Goal: Task Accomplishment & Management: Manage account settings

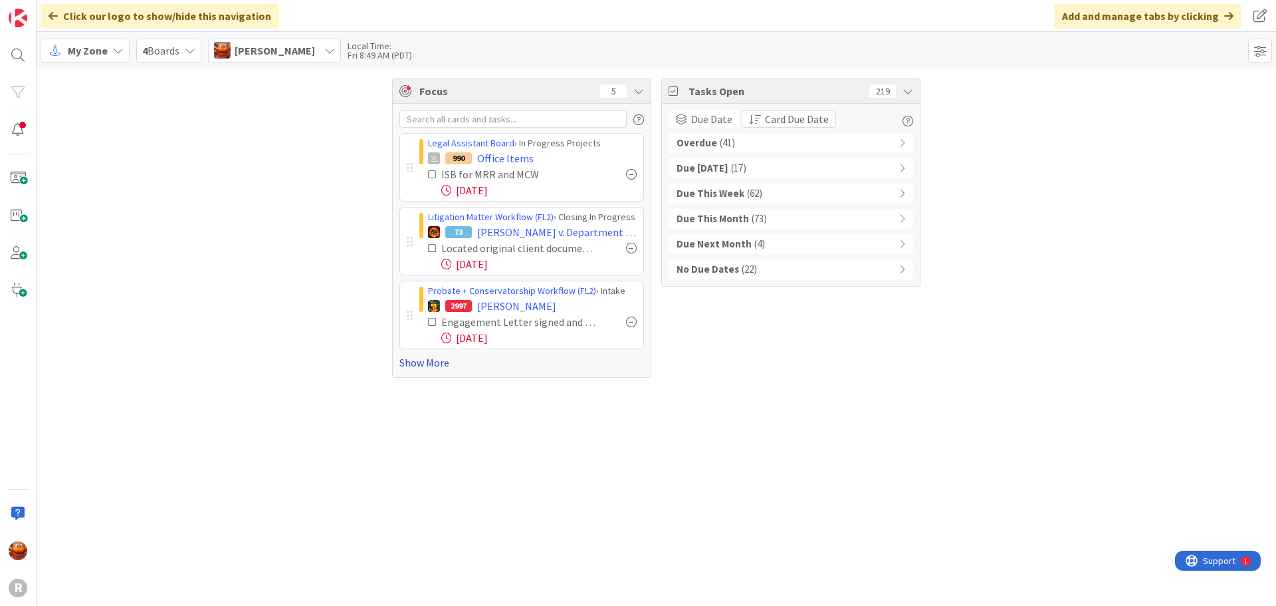
click at [413, 366] on link "Show More" at bounding box center [522, 362] width 245 height 16
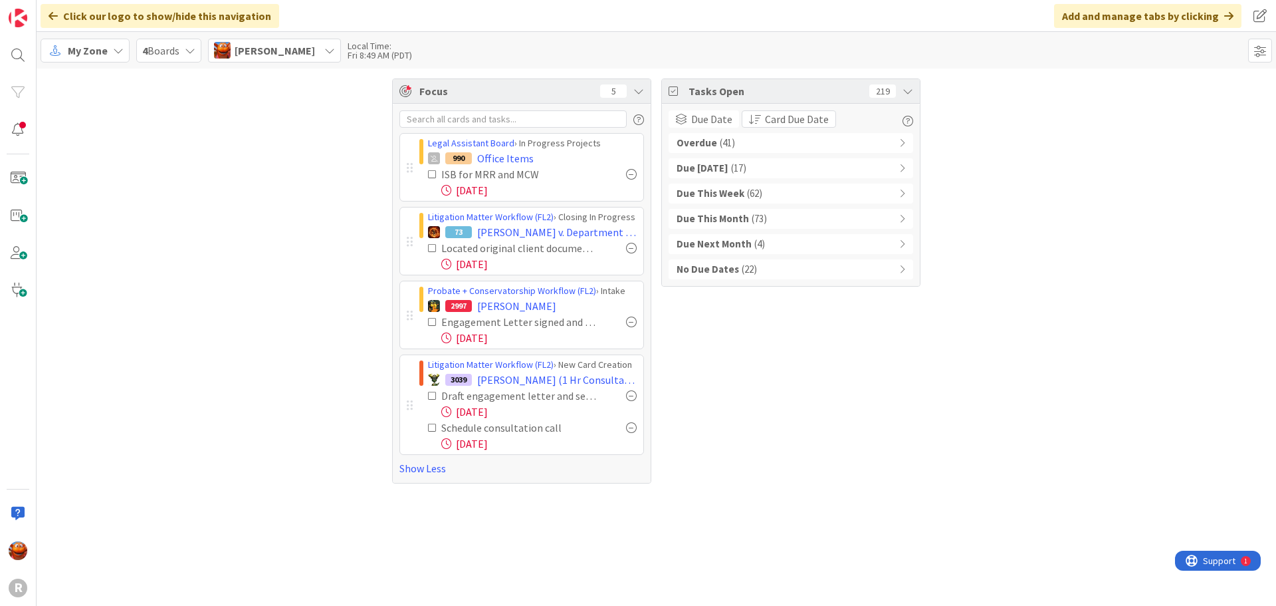
click at [745, 148] on div "Overdue ( 41 )" at bounding box center [791, 143] width 245 height 20
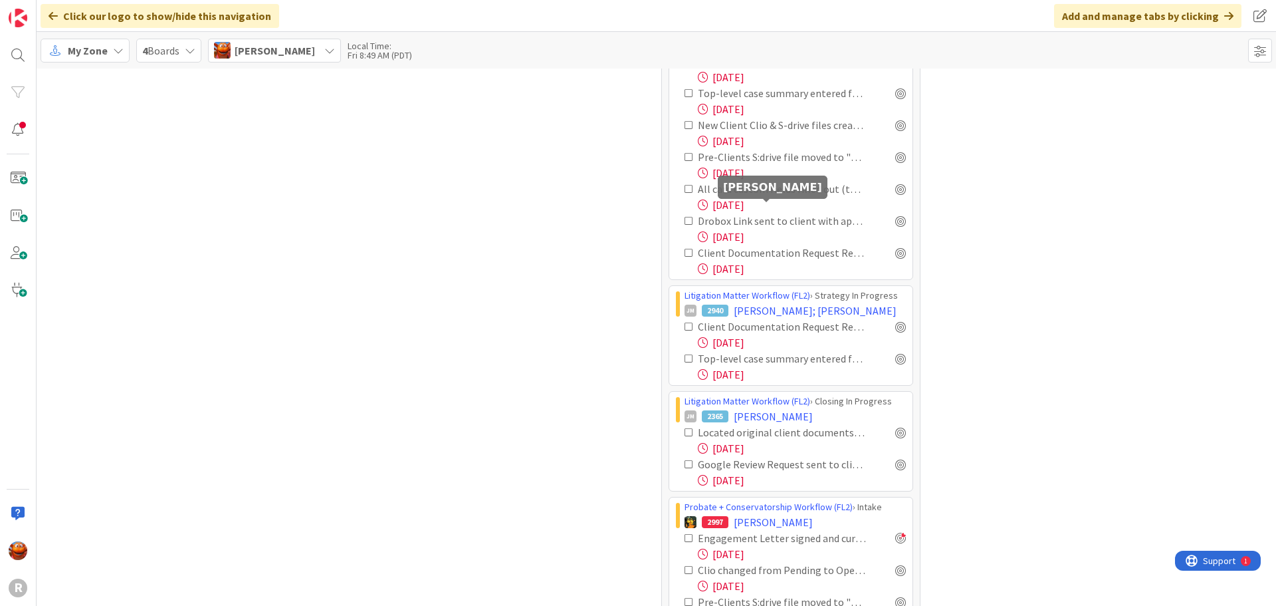
scroll to position [1330, 0]
click at [895, 424] on div at bounding box center [900, 429] width 11 height 11
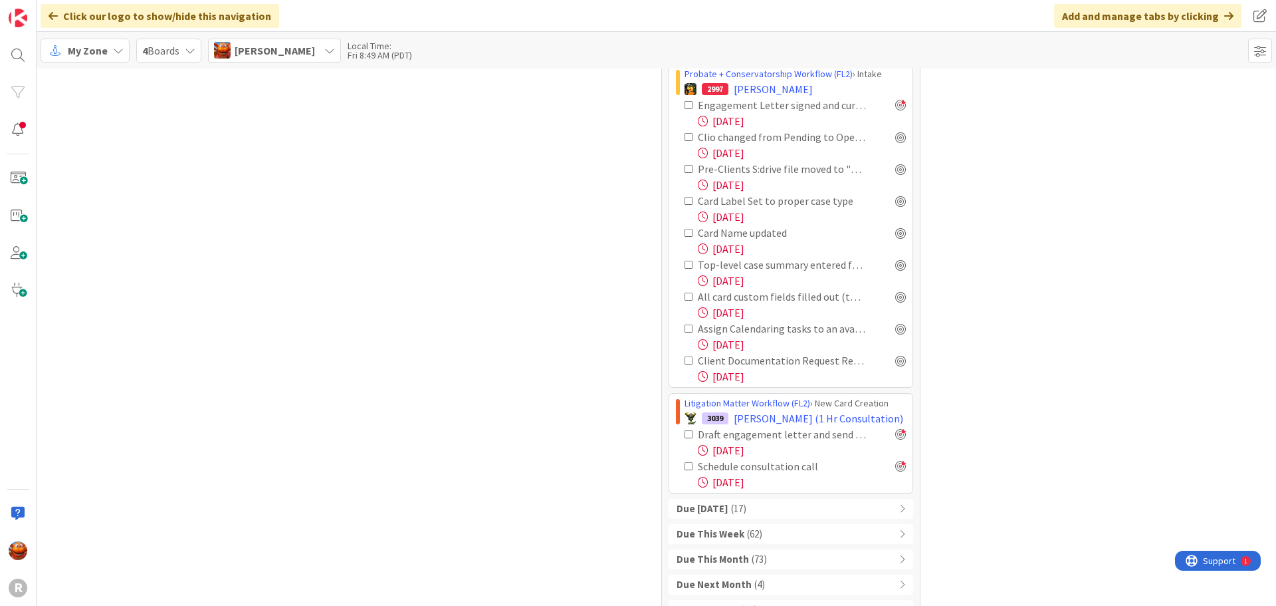
scroll to position [1775, 0]
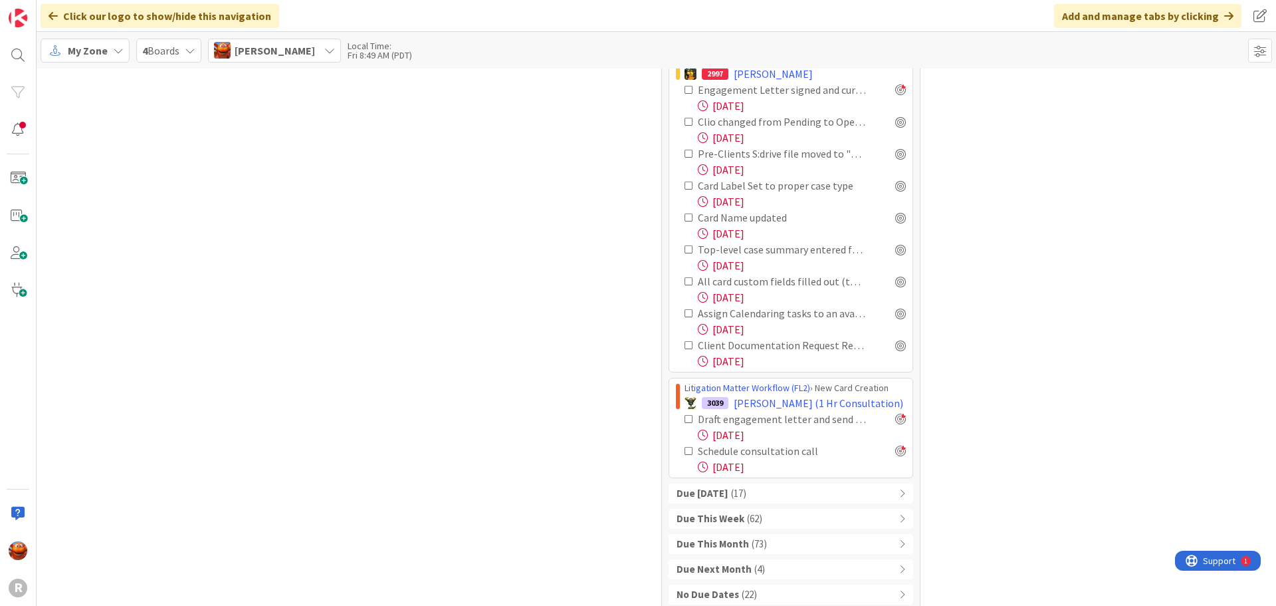
click at [862, 483] on div "Due Today ( 17 )" at bounding box center [791, 493] width 245 height 20
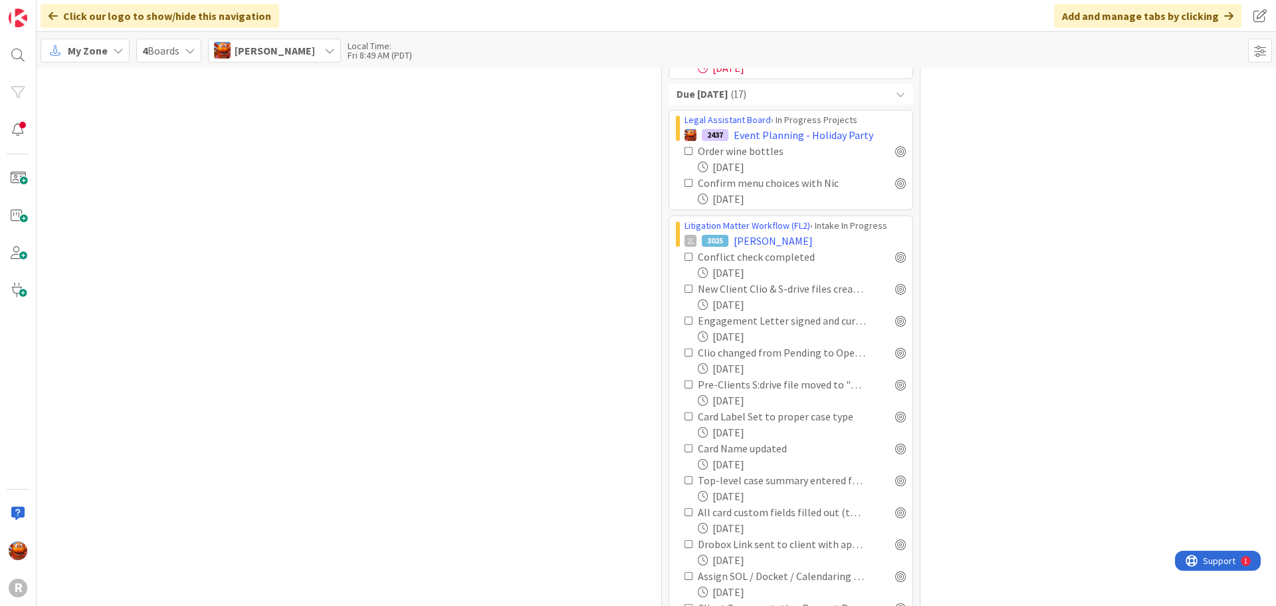
scroll to position [2527, 0]
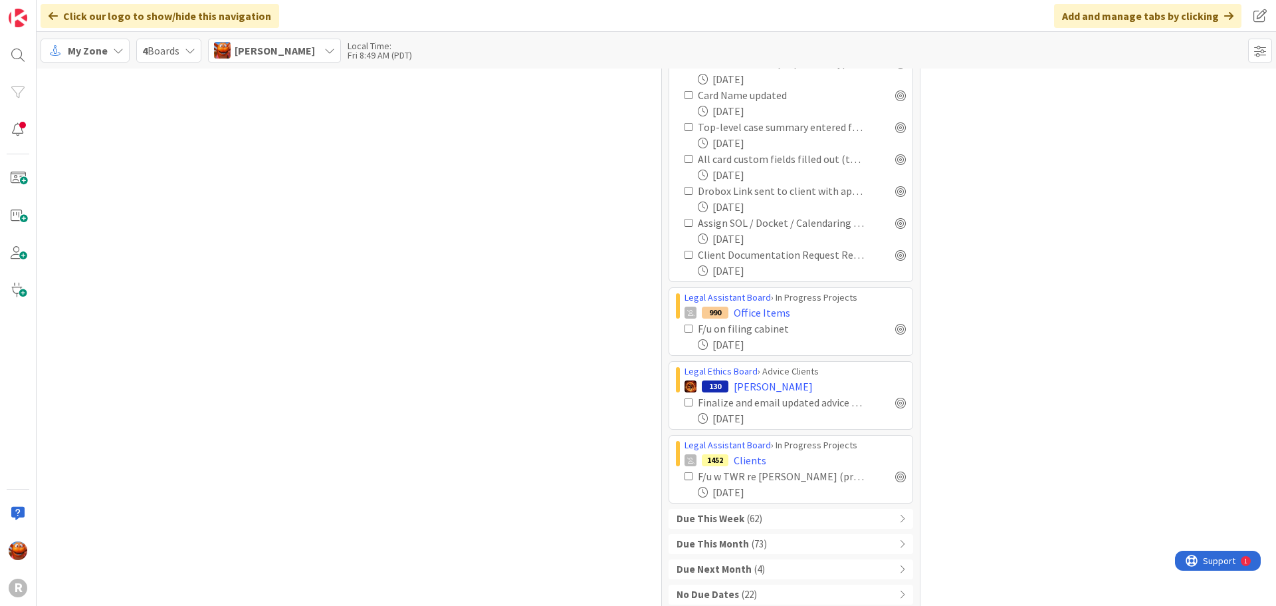
click at [80, 57] on span "My Zone" at bounding box center [88, 51] width 40 height 16
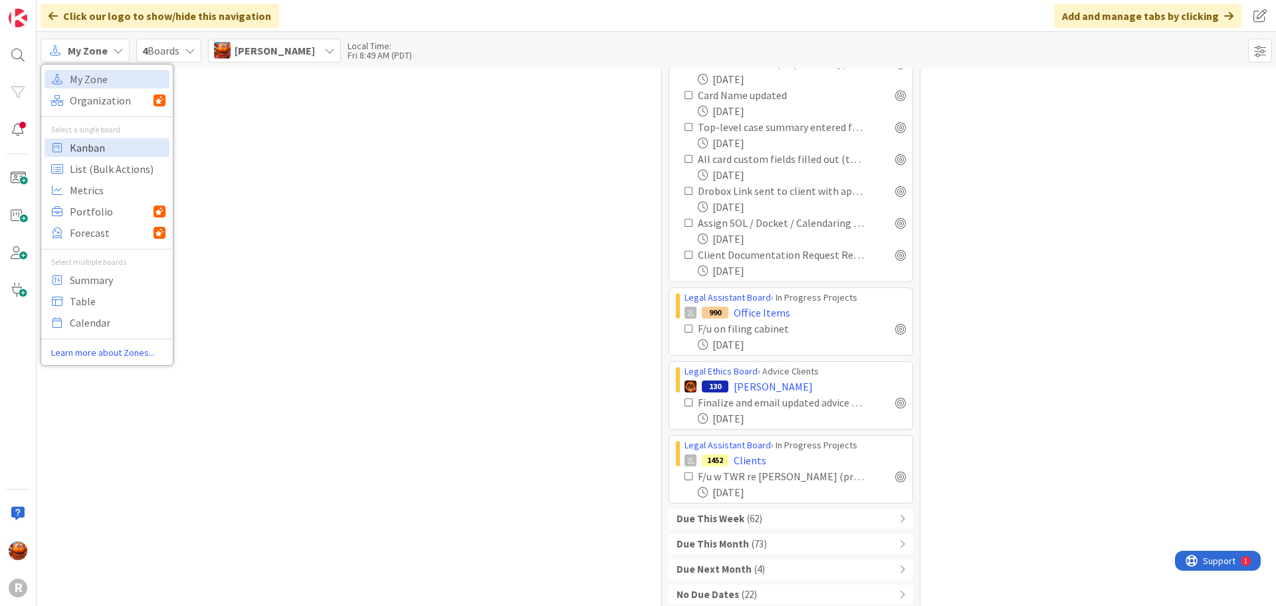
click at [121, 140] on span "Kanban" at bounding box center [118, 148] width 96 height 20
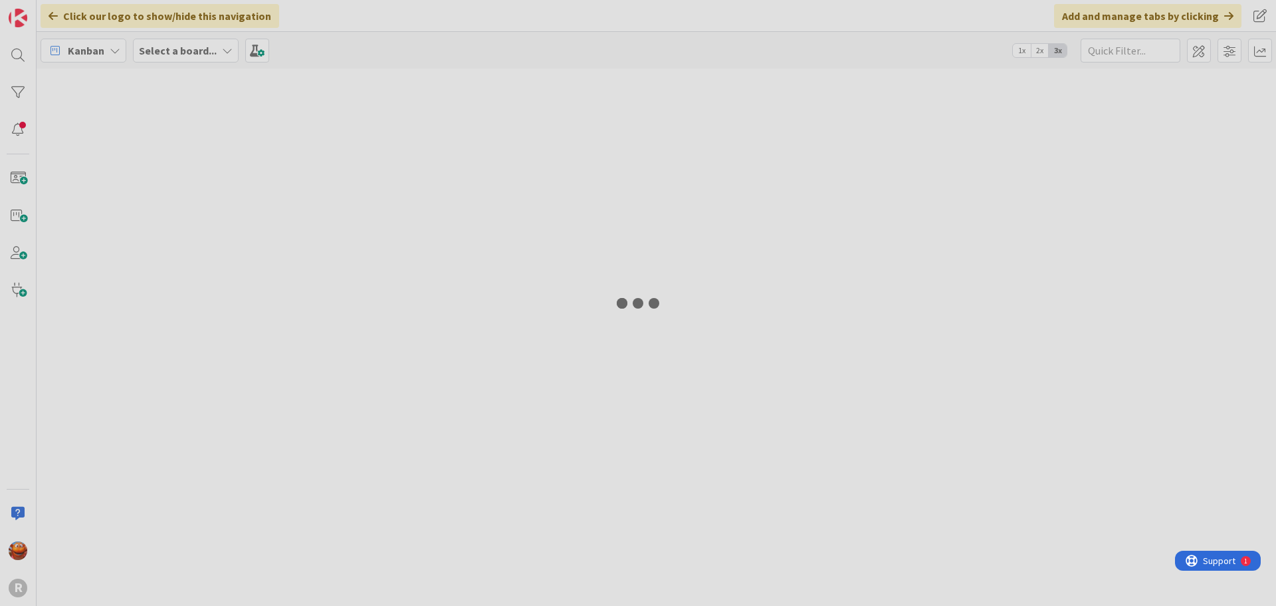
type input "cain"
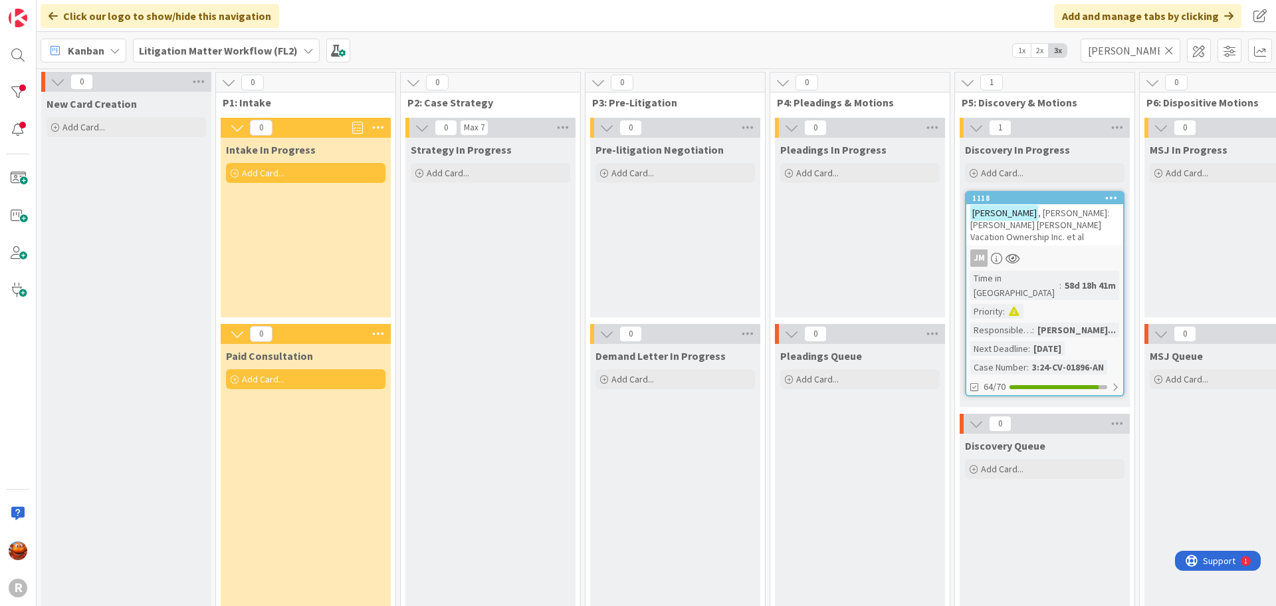
click at [1167, 53] on icon at bounding box center [1169, 51] width 9 height 12
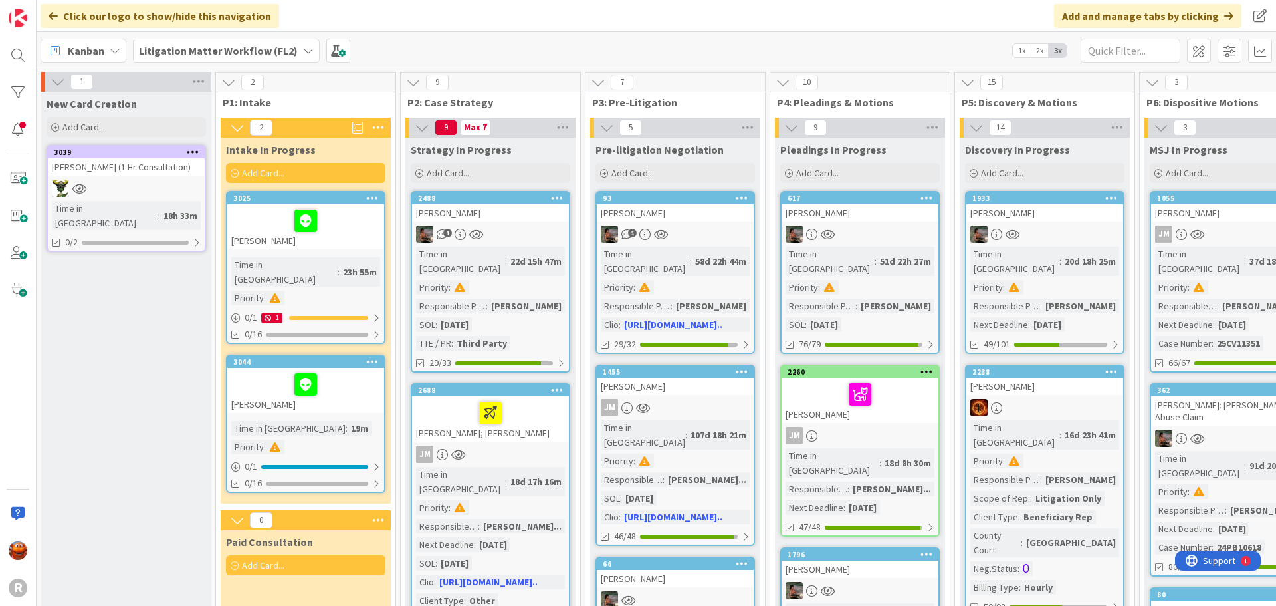
click at [354, 403] on div "3044 WEST, Richard Time in Column : 19m Priority : 0 / 1 0/16" at bounding box center [306, 423] width 160 height 138
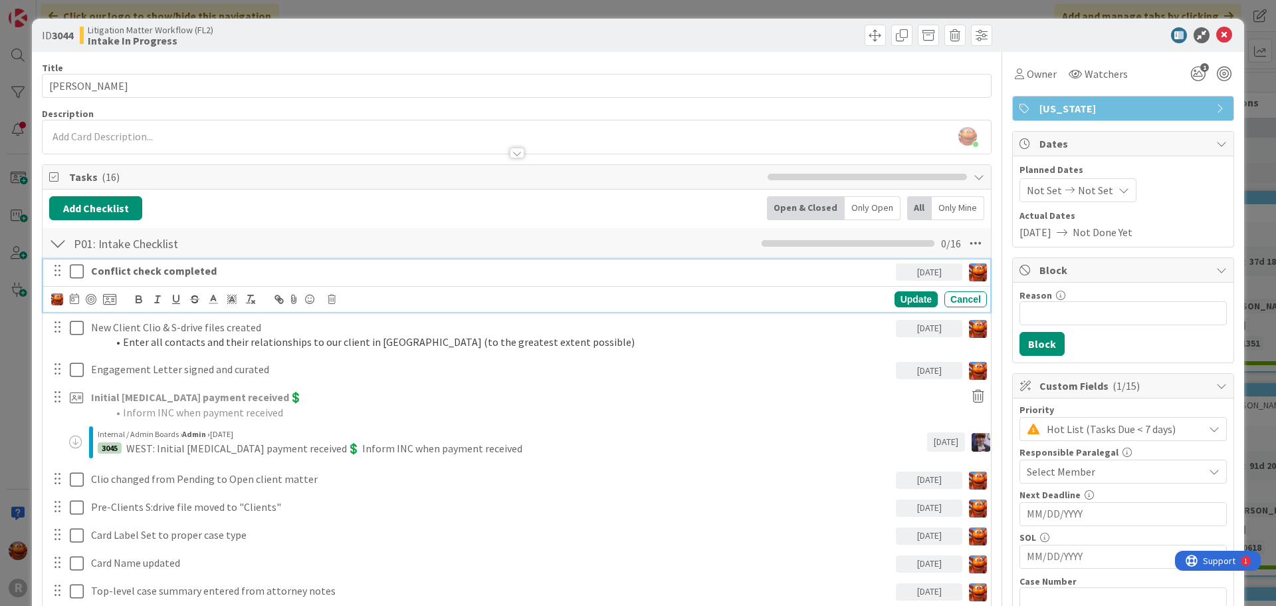
click at [120, 270] on strong "Conflict check completed" at bounding box center [154, 270] width 126 height 13
click at [76, 296] on icon at bounding box center [74, 298] width 9 height 11
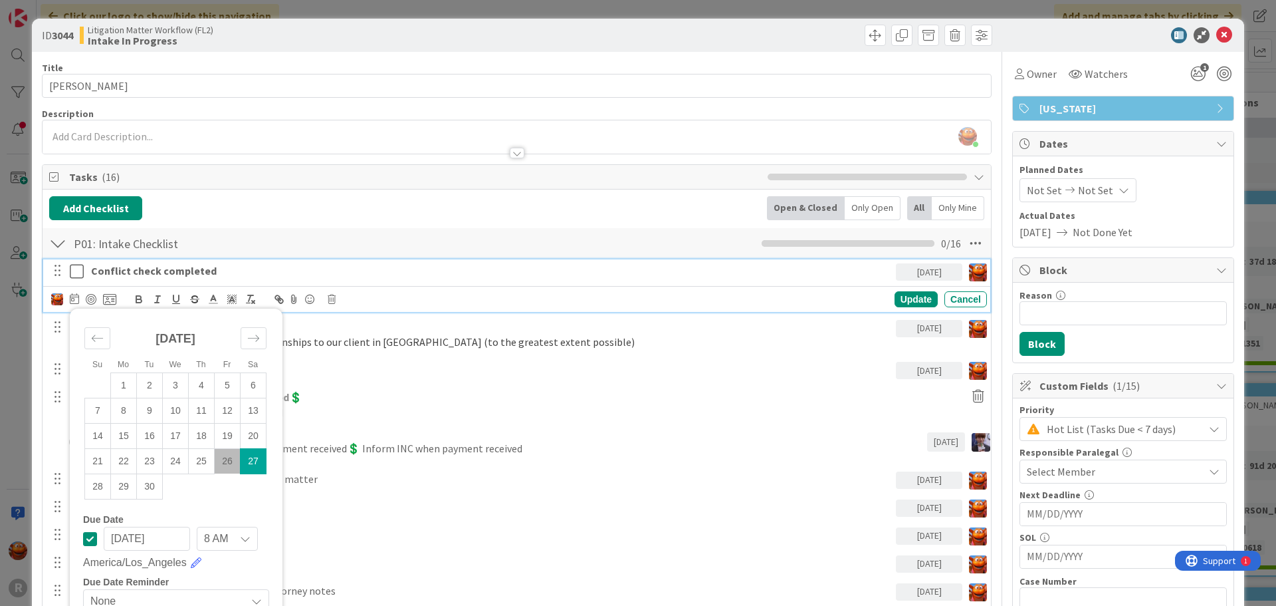
click at [229, 461] on td "26" at bounding box center [228, 460] width 26 height 25
type input "[DATE]"
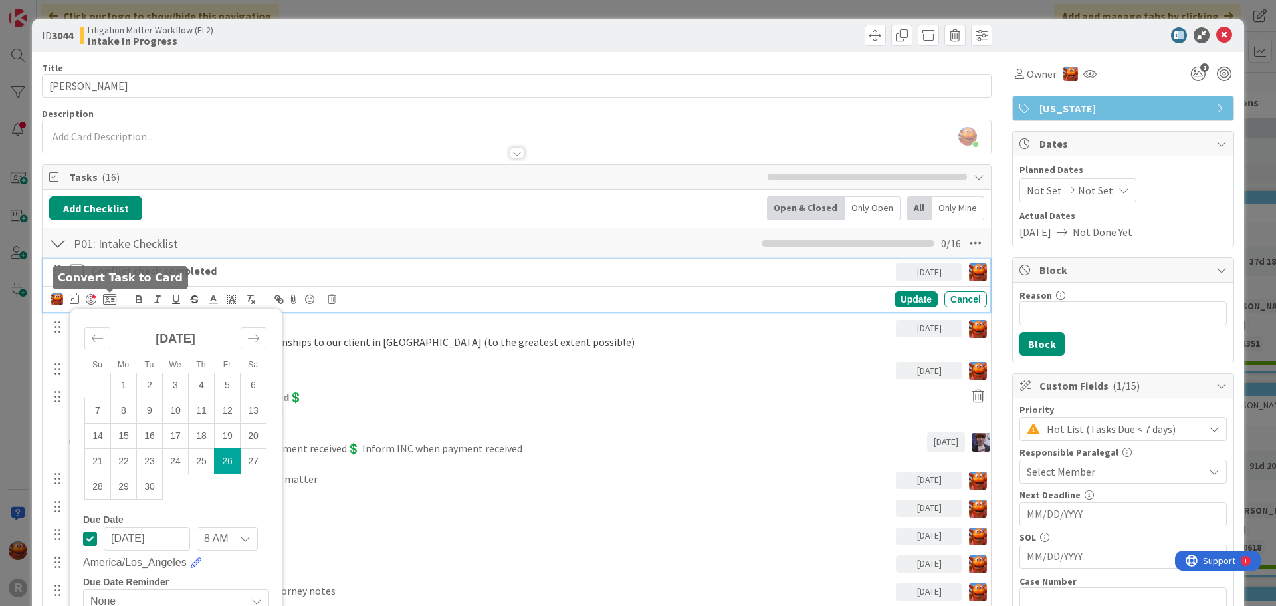
click at [92, 296] on div at bounding box center [91, 299] width 11 height 11
click at [903, 301] on div "Update" at bounding box center [916, 299] width 43 height 16
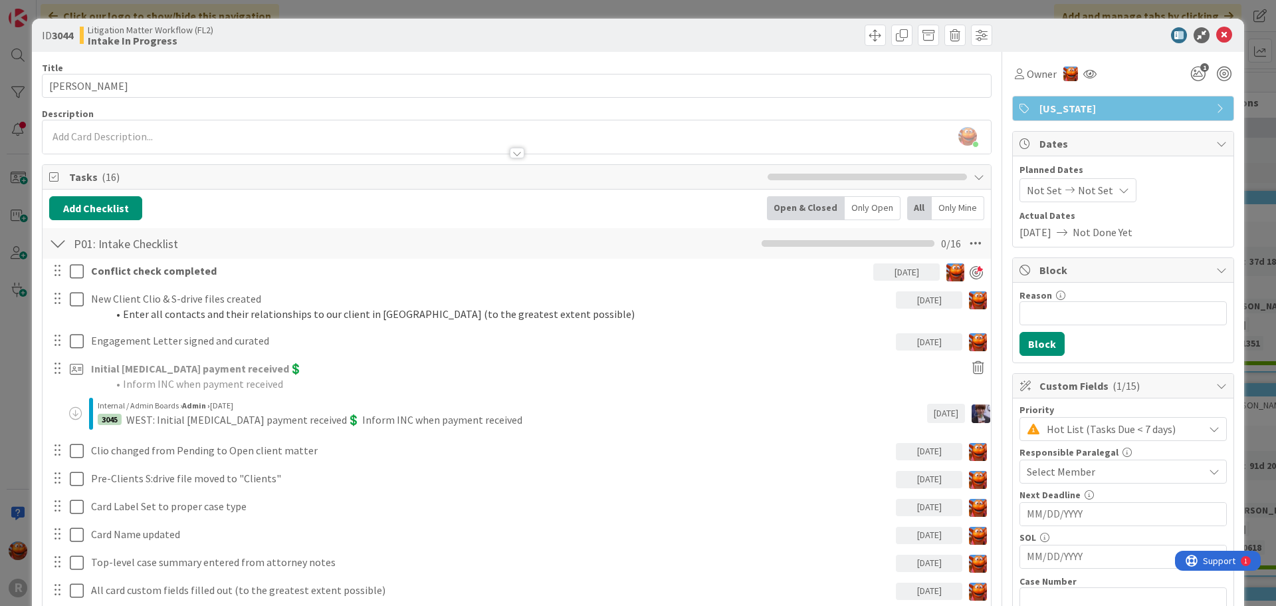
click at [17, 97] on div "ID 3044 Litigation Matter Workflow (FL2) Intake In Progress Title 13 / 128 WEST…" at bounding box center [638, 303] width 1276 height 606
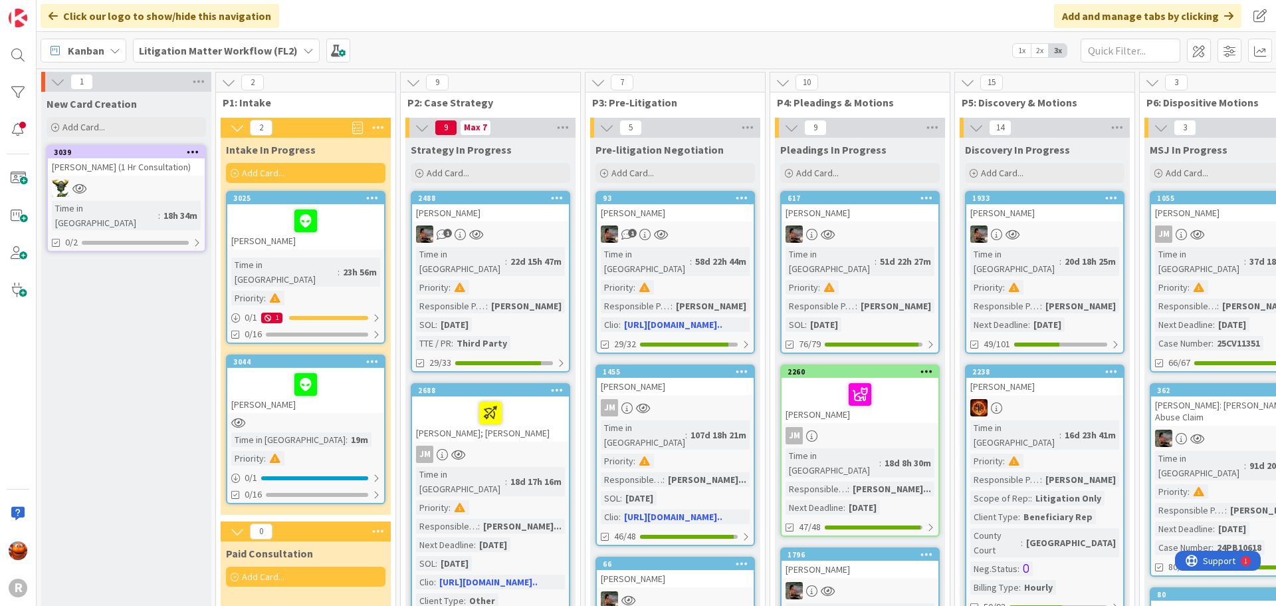
click at [351, 390] on div "[PERSON_NAME]" at bounding box center [305, 390] width 157 height 45
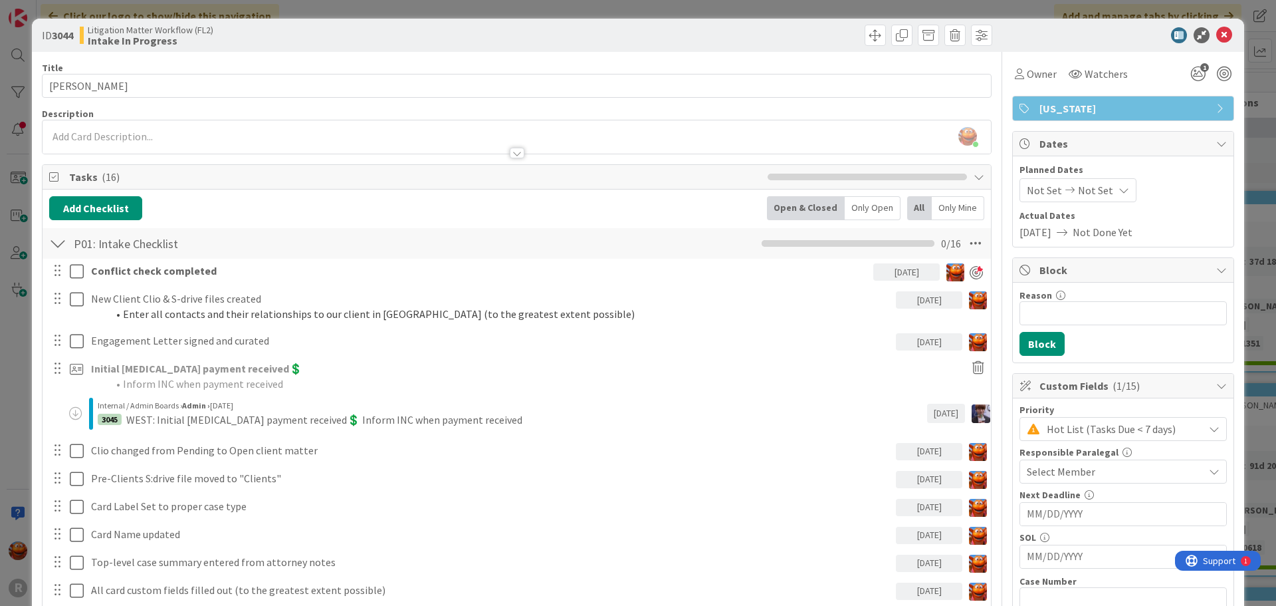
click at [20, 82] on div "ID 3044 Litigation Matter Workflow (FL2) Intake In Progress Title 13 / 128 WEST…" at bounding box center [638, 303] width 1276 height 606
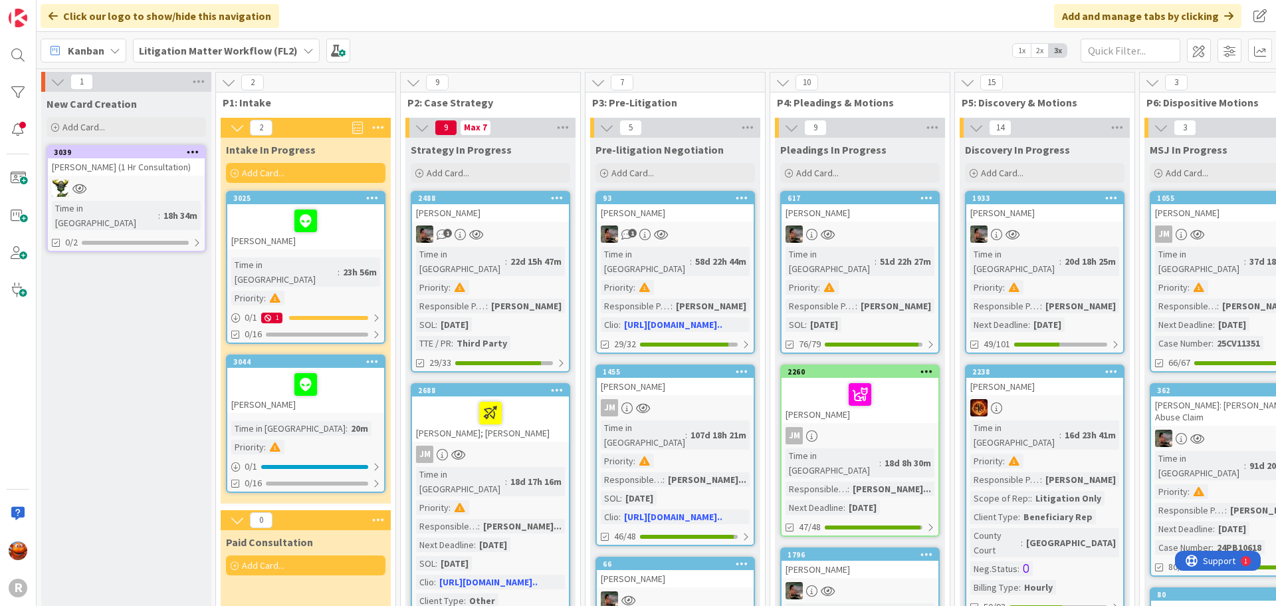
click at [348, 261] on div "Time in Column : 23h 56m Priority :" at bounding box center [305, 281] width 149 height 48
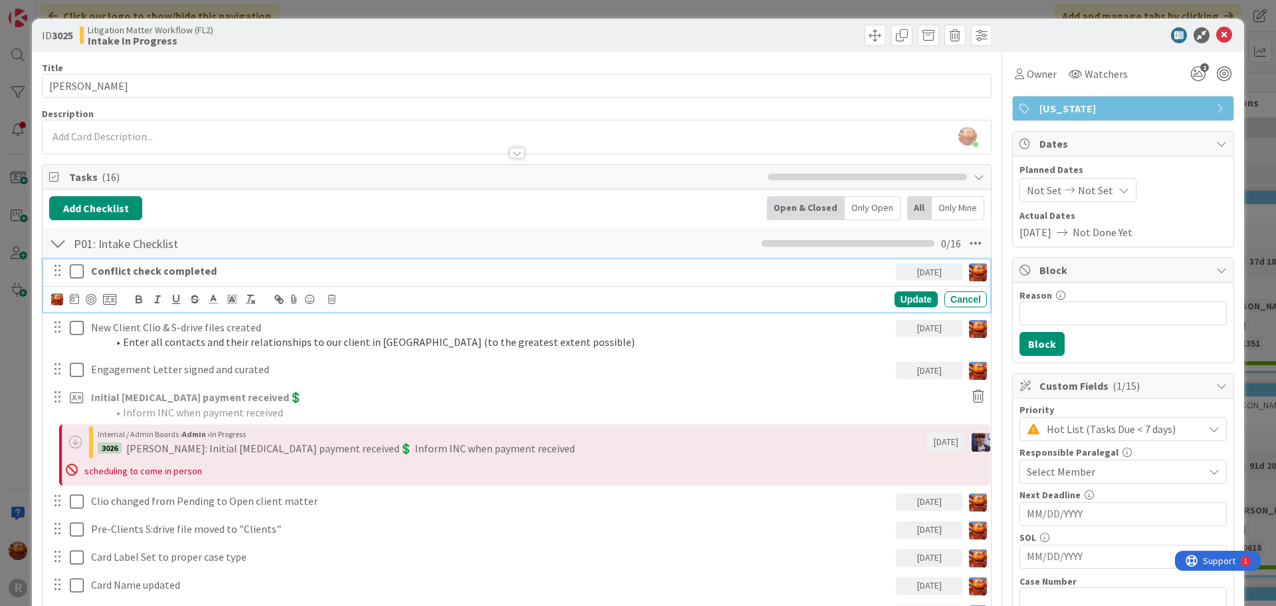
click at [126, 261] on div "Conflict check completed" at bounding box center [491, 270] width 810 height 23
click at [88, 300] on div at bounding box center [91, 299] width 11 height 11
click at [73, 300] on icon at bounding box center [74, 298] width 9 height 11
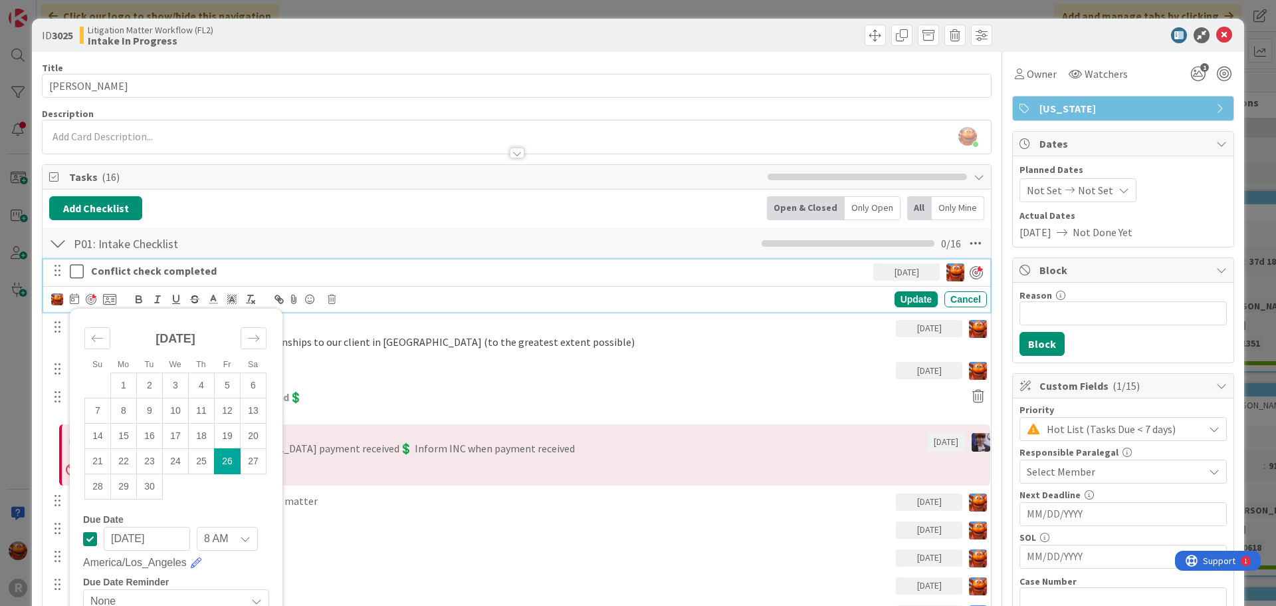
click at [221, 468] on td "26" at bounding box center [228, 460] width 26 height 25
click at [900, 299] on div "Update" at bounding box center [916, 299] width 43 height 16
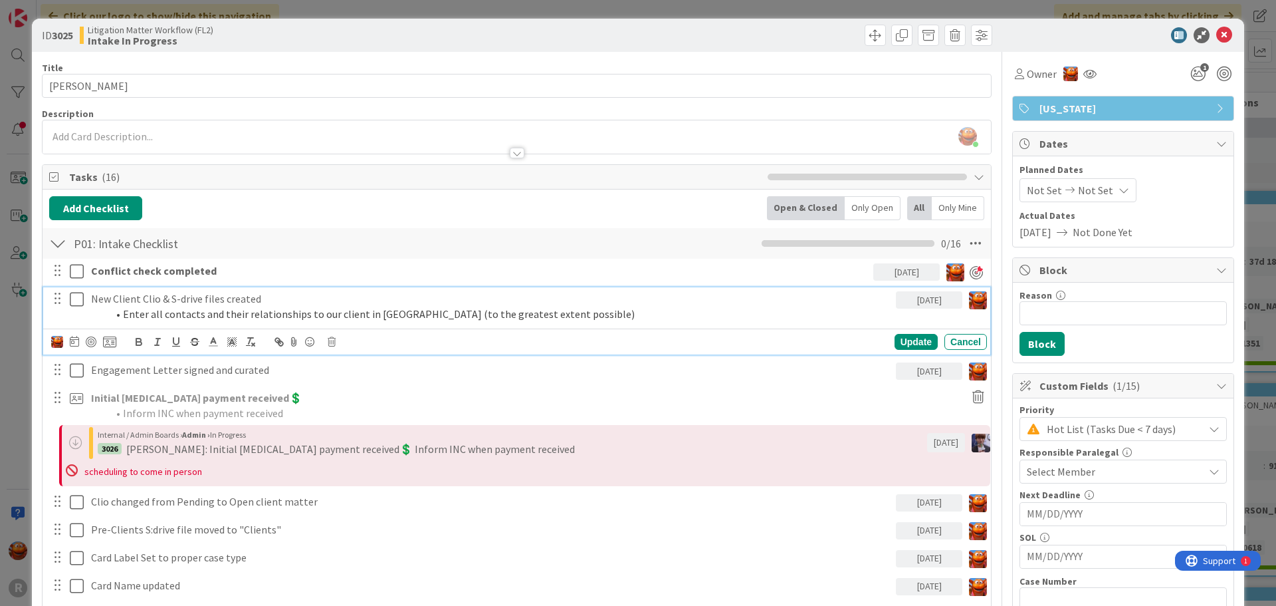
click at [169, 304] on p "New Client Clio & S-drive files created" at bounding box center [491, 298] width 800 height 15
click at [77, 302] on icon at bounding box center [77, 299] width 14 height 16
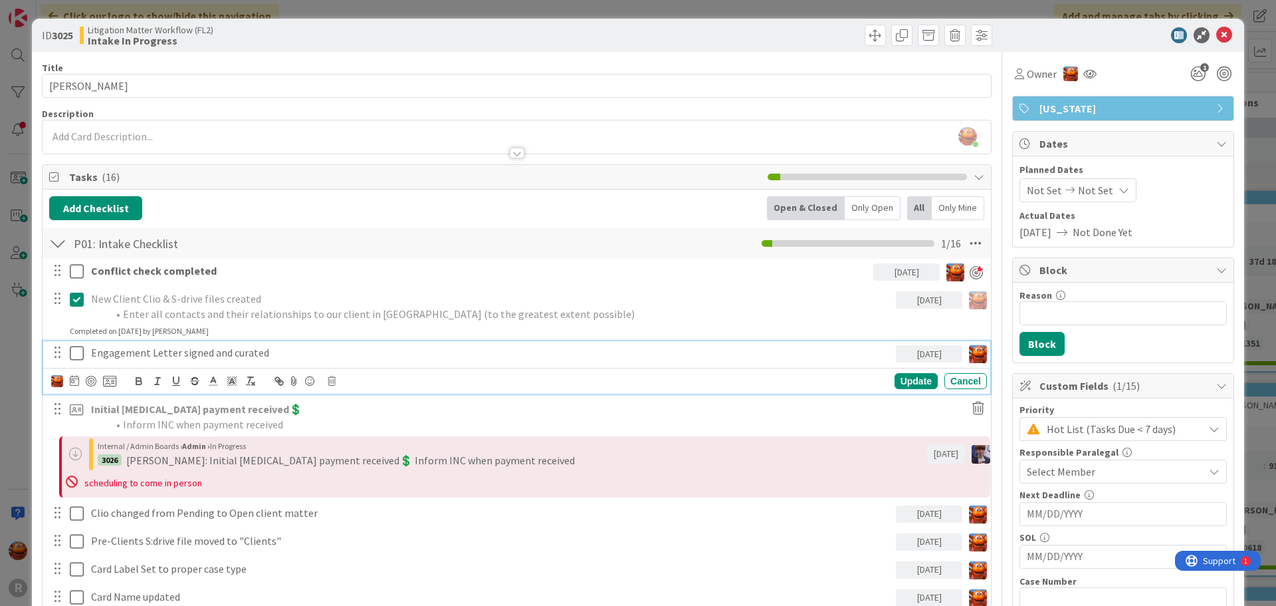
click at [104, 342] on div "Engagement Letter signed and curated" at bounding box center [491, 352] width 810 height 23
click at [72, 356] on icon at bounding box center [77, 353] width 14 height 16
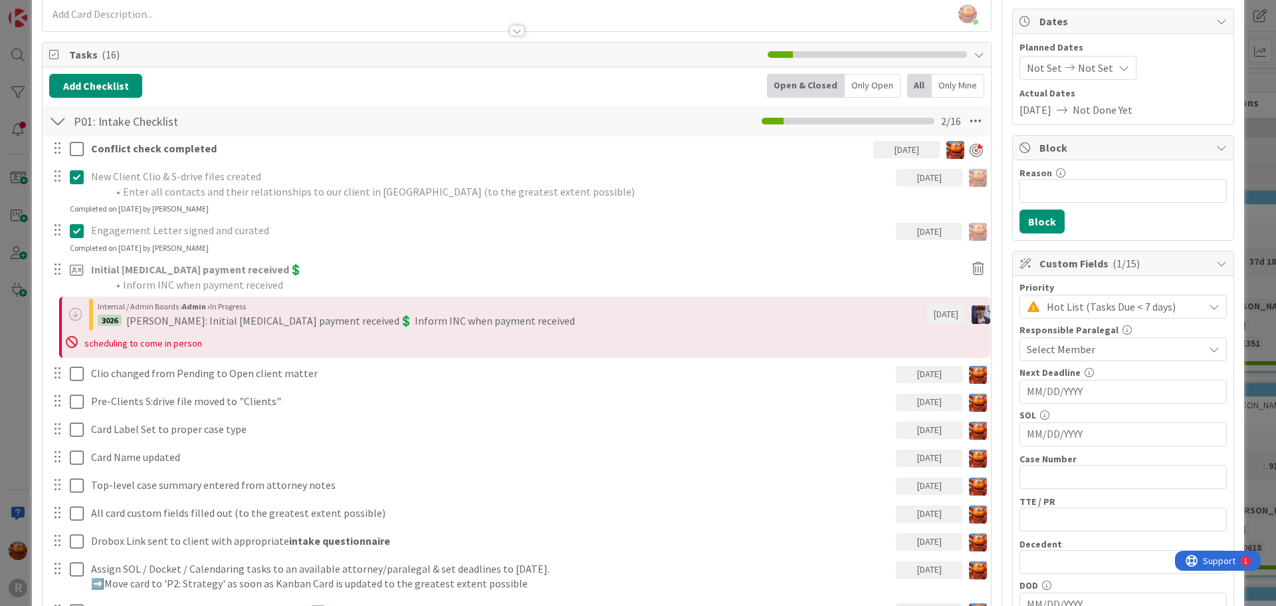
scroll to position [133, 0]
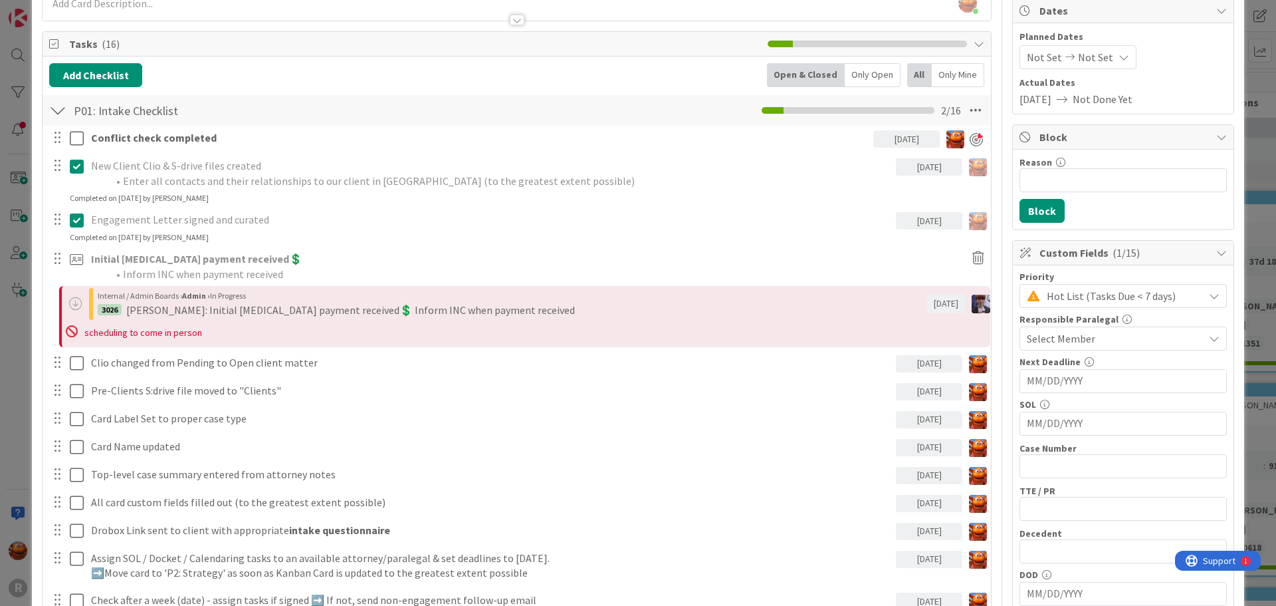
click at [14, 161] on div "ID 3025 Litigation Matter Workflow (FL2) Intake In Progress Title 14 / 128 Phil…" at bounding box center [638, 303] width 1276 height 606
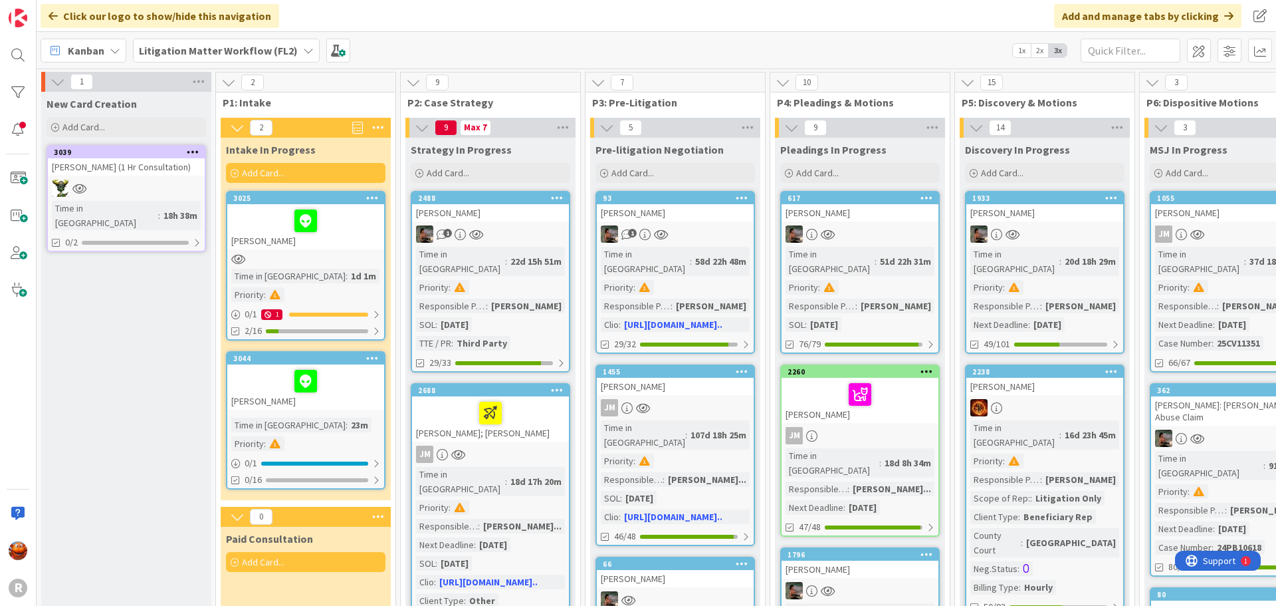
click at [164, 177] on div "3039 NYHUS, Stephanie (1 Hr Consultation) Time in Column : 18h 38m 0/2" at bounding box center [127, 198] width 160 height 107
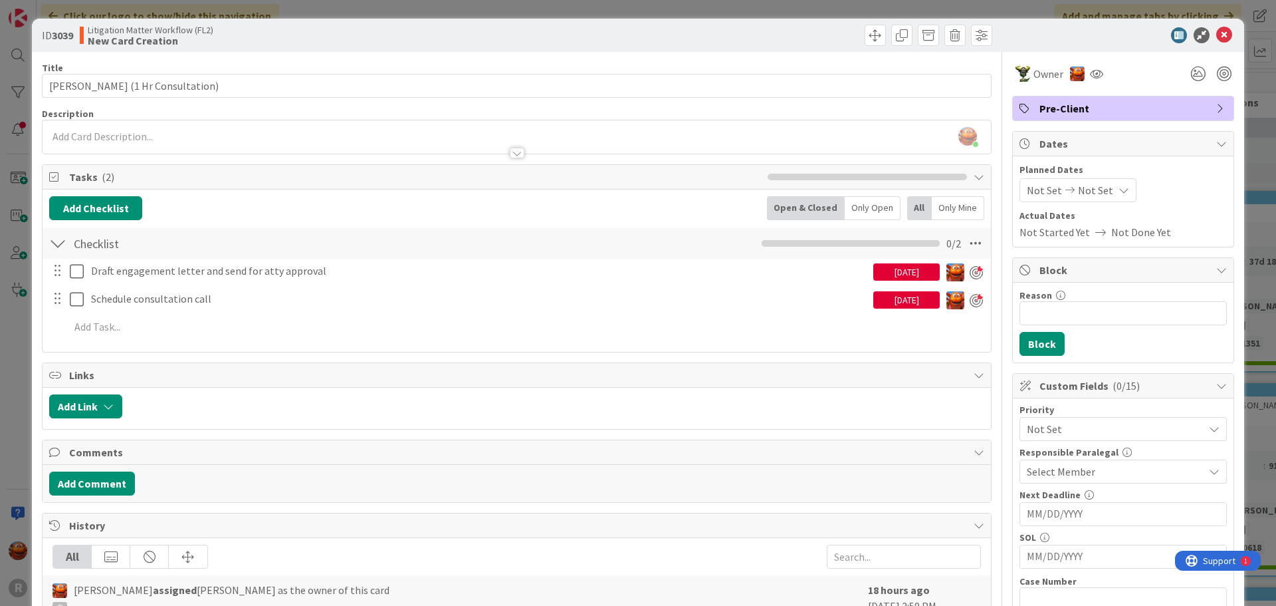
click at [11, 275] on div "ID 3039 Litigation Matter Workflow (FL2) New Card Creation Title 36 / 128 NYHUS…" at bounding box center [638, 303] width 1276 height 606
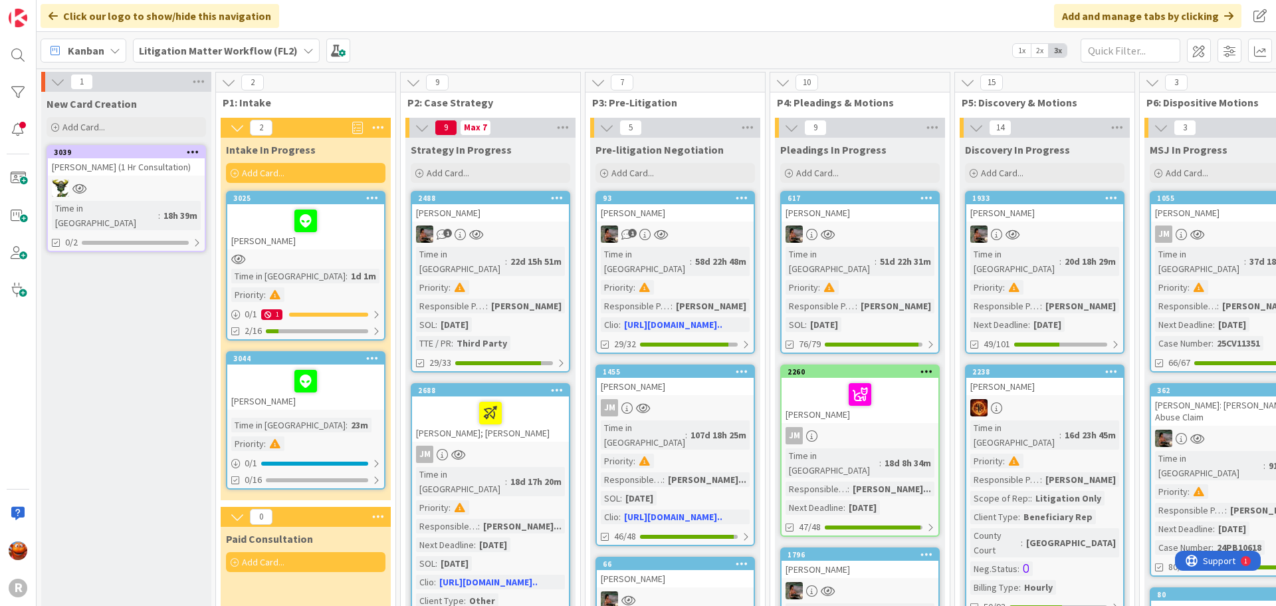
click at [94, 54] on span "Kanban" at bounding box center [86, 51] width 37 height 16
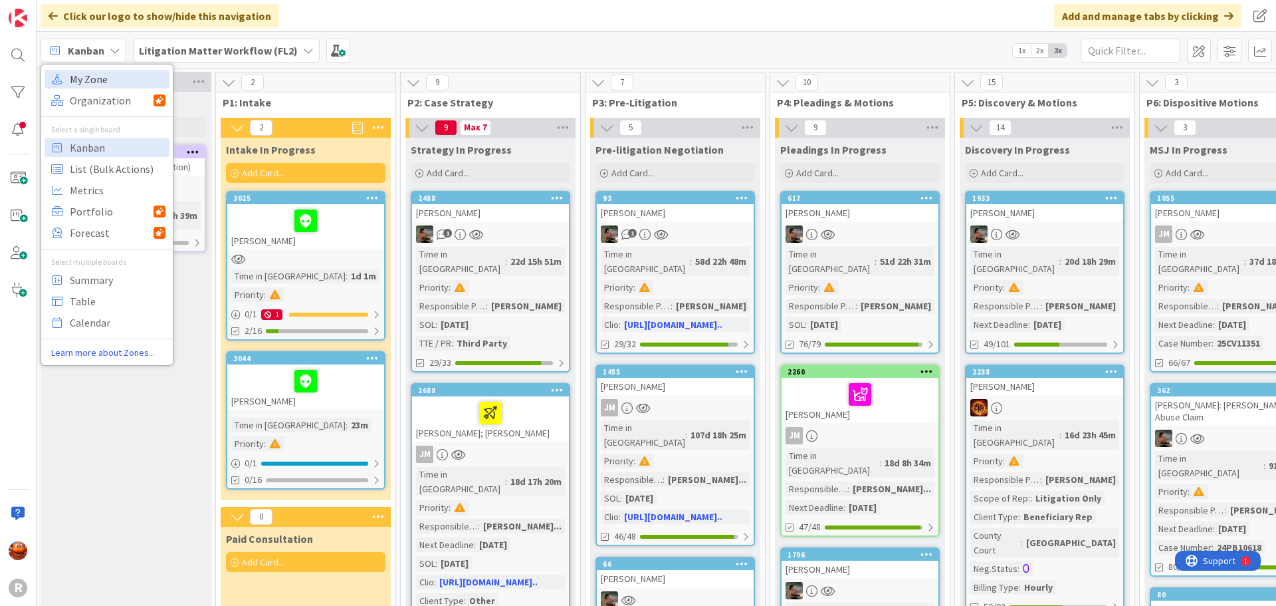
click at [92, 82] on span "My Zone" at bounding box center [118, 79] width 96 height 20
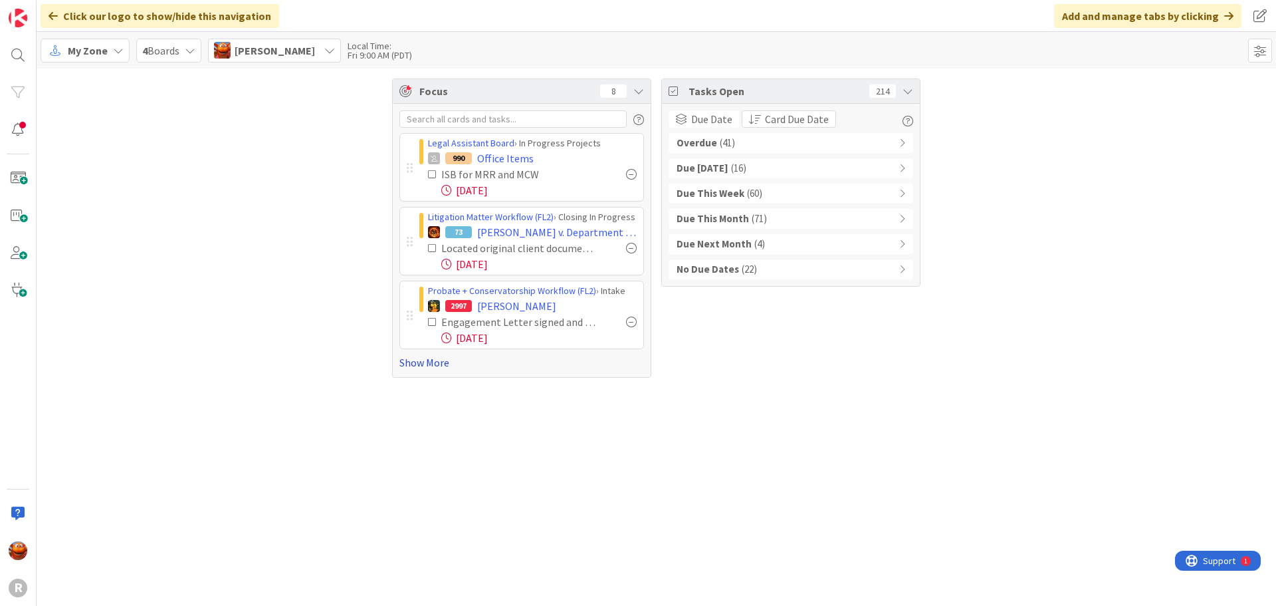
click at [446, 362] on link "Show More" at bounding box center [522, 362] width 245 height 16
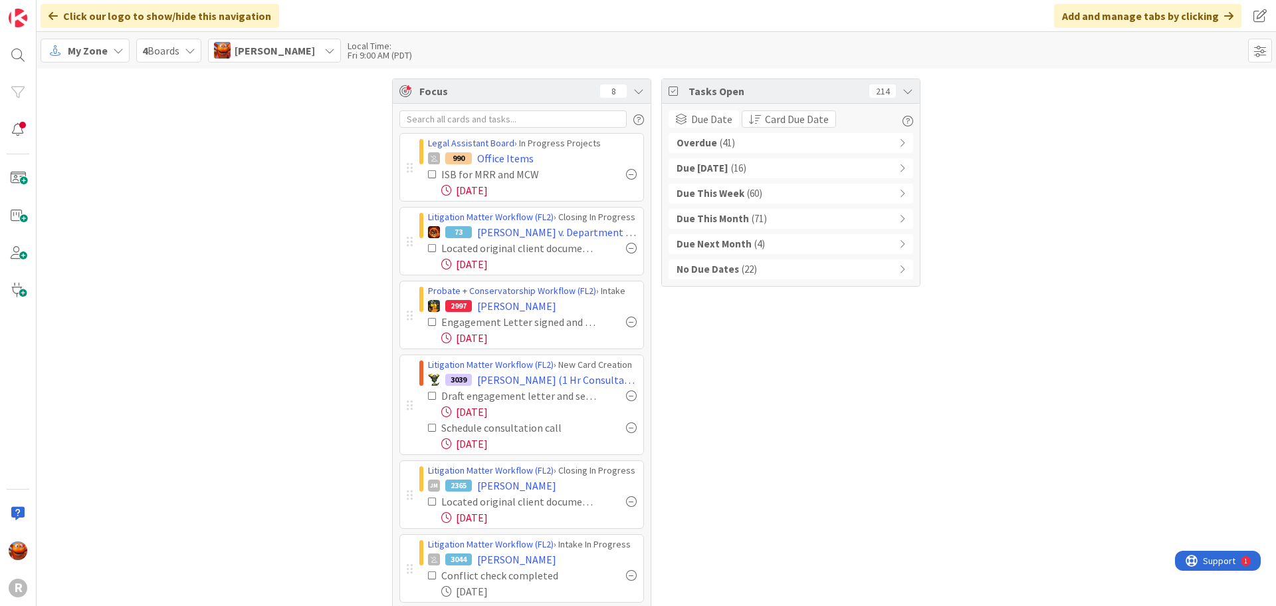
click at [729, 151] on div "Overdue ( 41 )" at bounding box center [791, 143] width 245 height 20
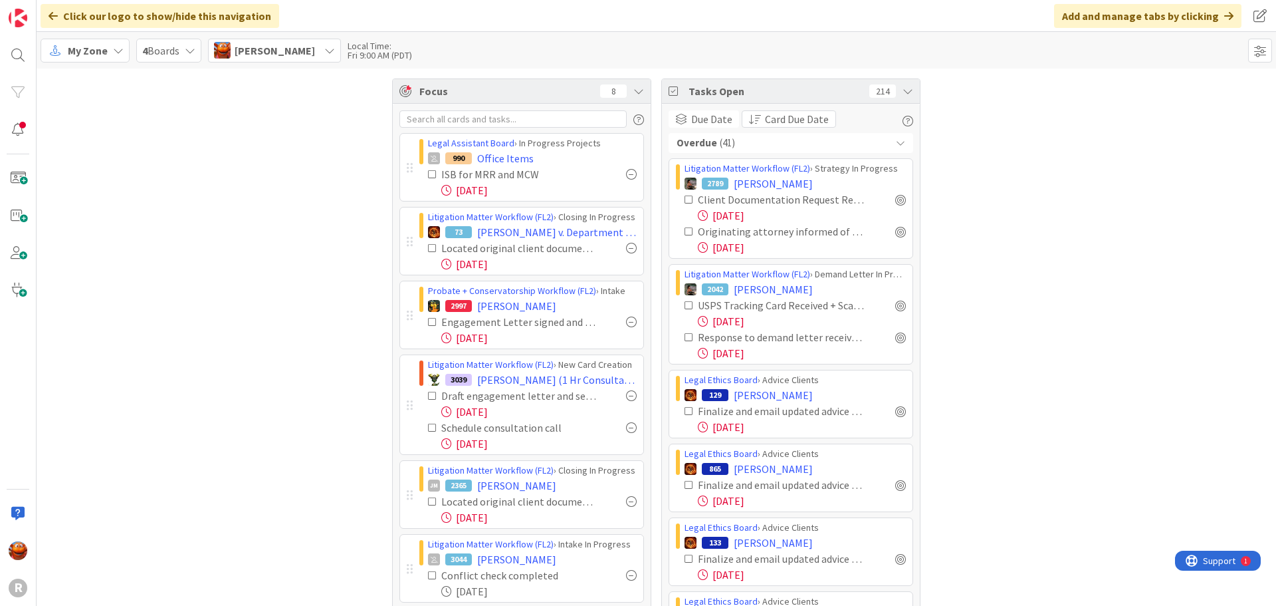
click at [85, 56] on span "My Zone" at bounding box center [88, 51] width 40 height 16
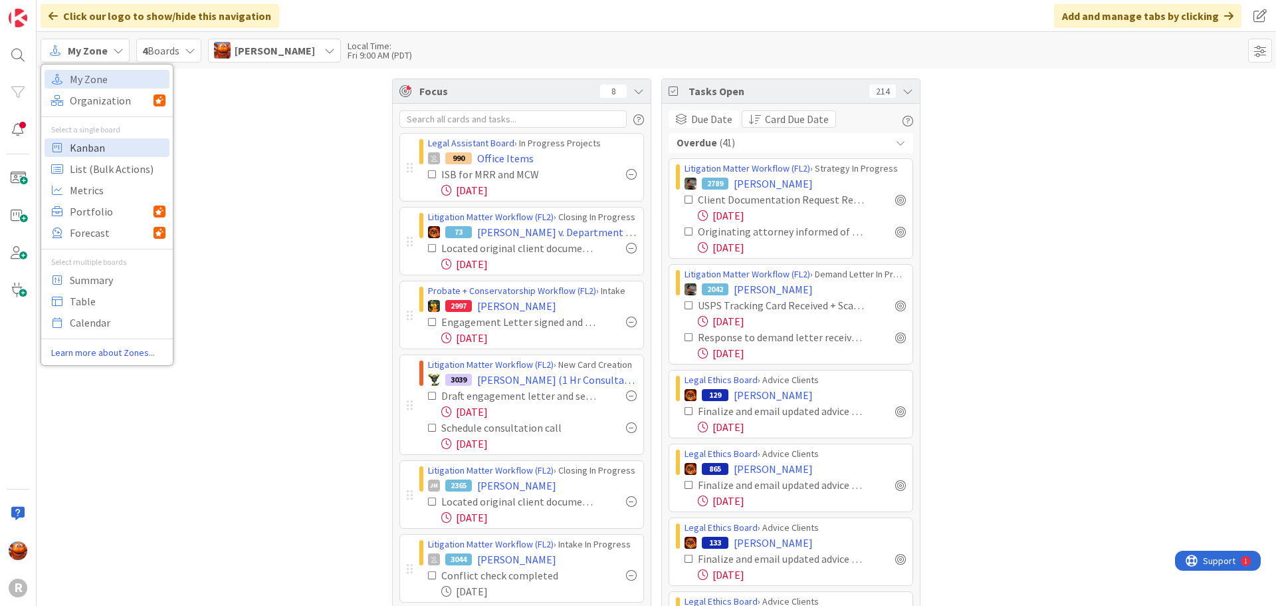
click at [92, 146] on span "Kanban" at bounding box center [118, 148] width 96 height 20
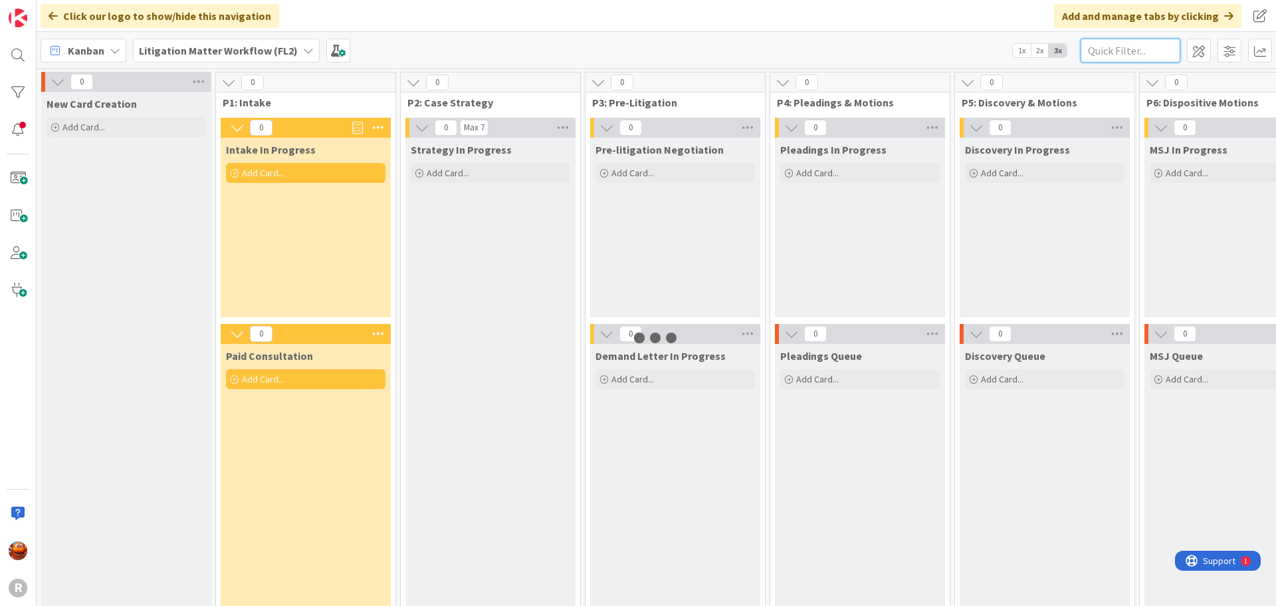
click at [1125, 53] on input "text" at bounding box center [1131, 51] width 100 height 24
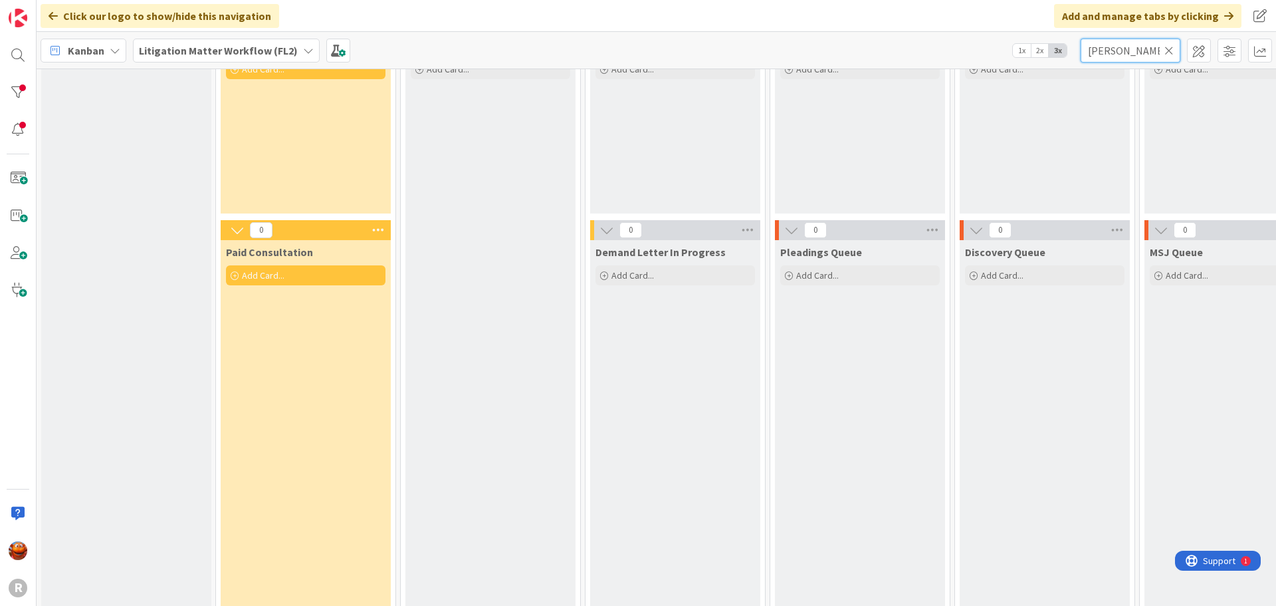
scroll to position [199, 0]
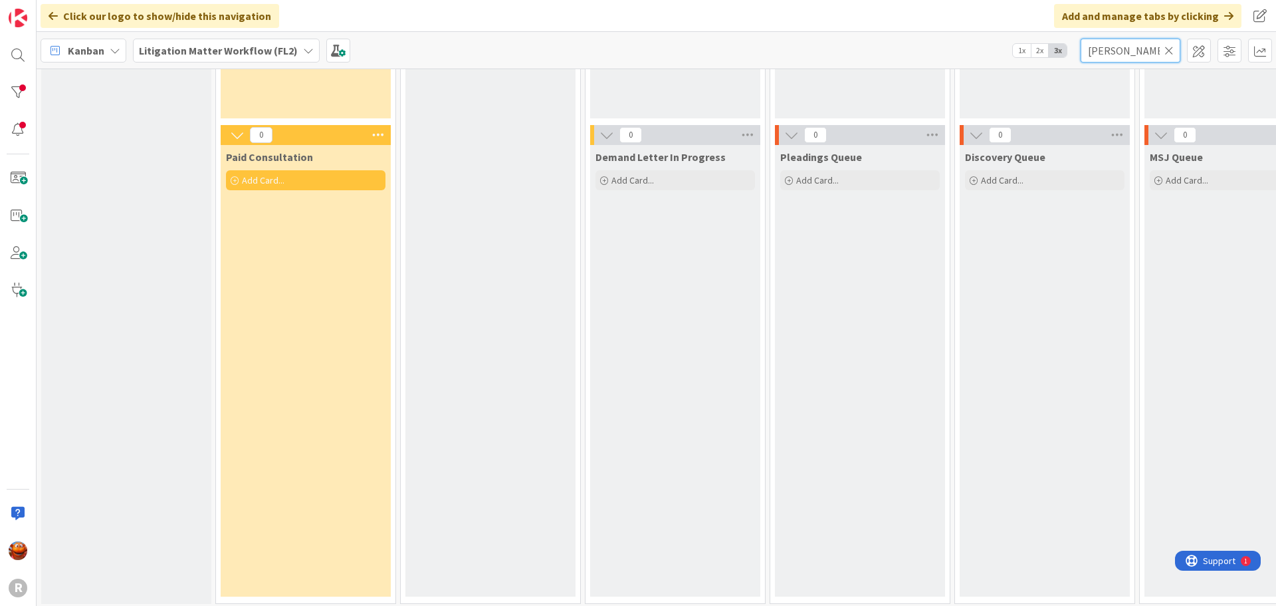
drag, startPoint x: 1142, startPoint y: 50, endPoint x: 774, endPoint y: -13, distance: 372.9
click at [774, 0] on html "R Click our logo to show/hide this navigation Add and manage tabs by clicking K…" at bounding box center [638, 303] width 1276 height 606
type input "free"
click at [274, 52] on b "Litigation Matter Workflow (FL2)" at bounding box center [218, 50] width 159 height 13
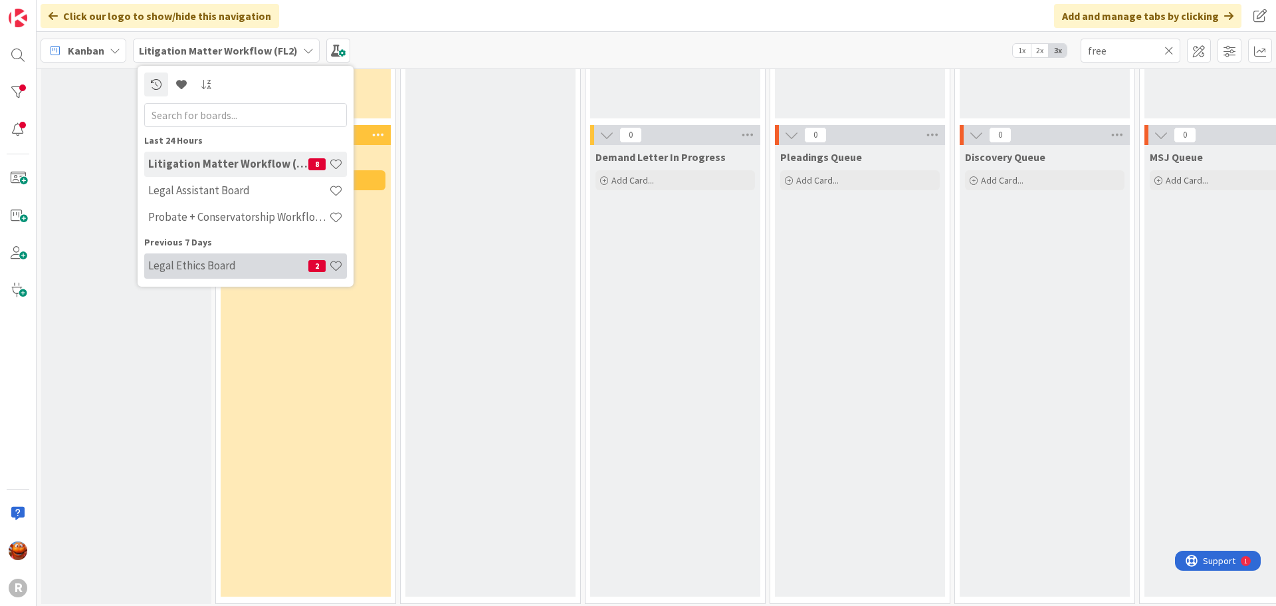
click at [197, 269] on h4 "Legal Ethics Board" at bounding box center [228, 265] width 160 height 13
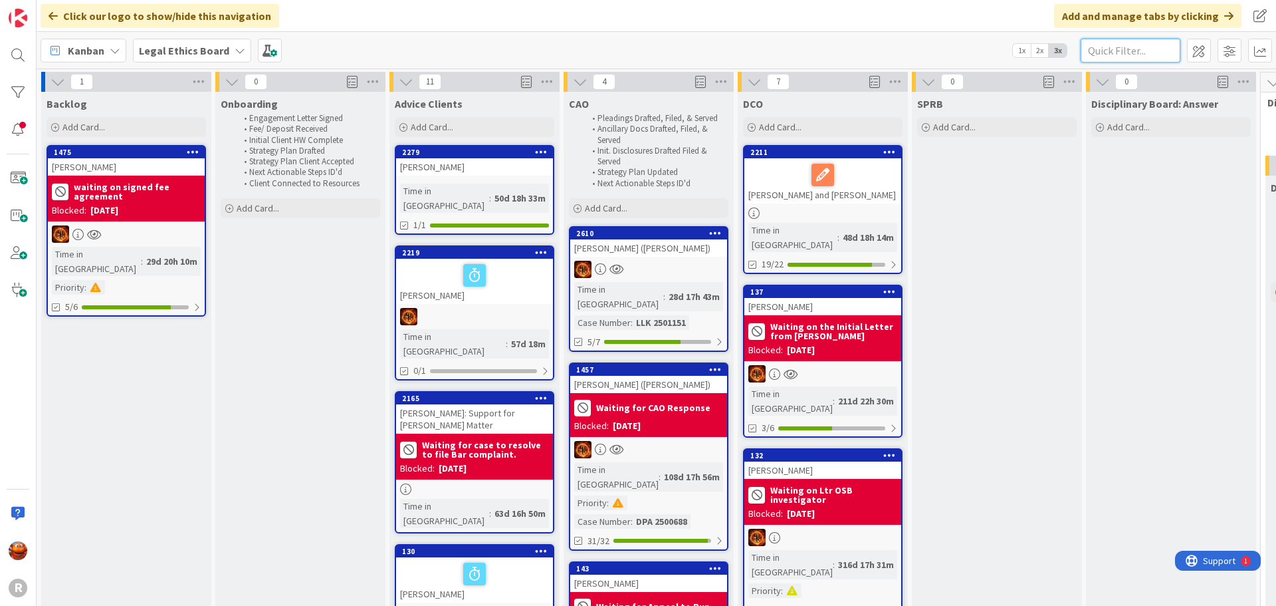
click at [1137, 57] on input "text" at bounding box center [1131, 51] width 100 height 24
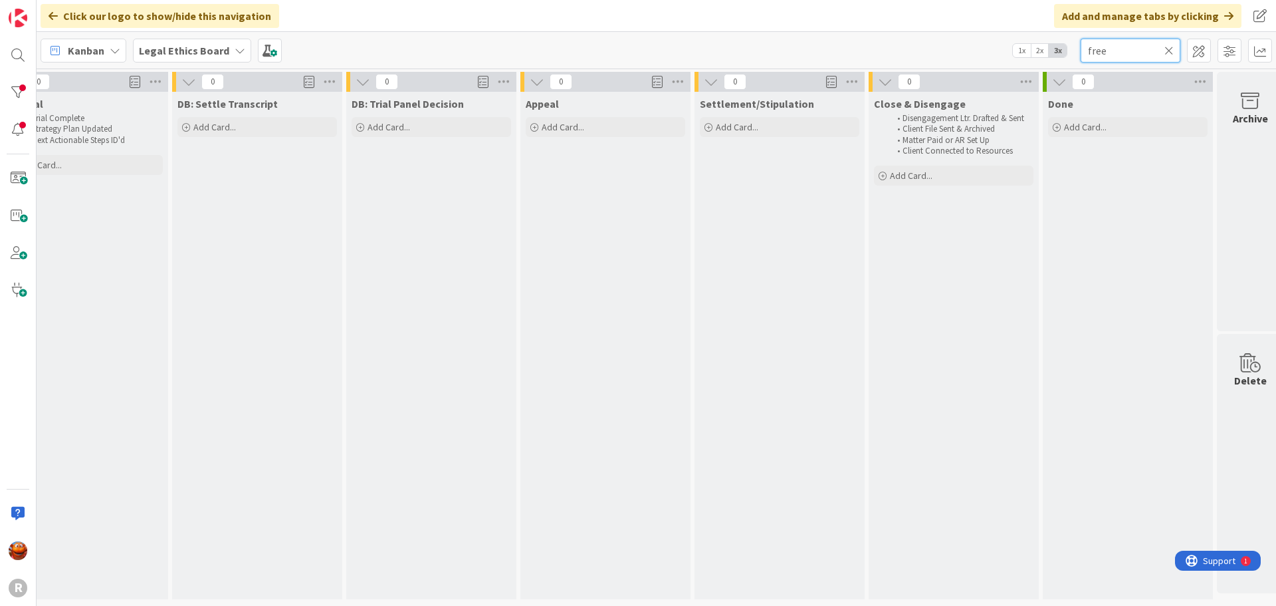
scroll to position [0, 1817]
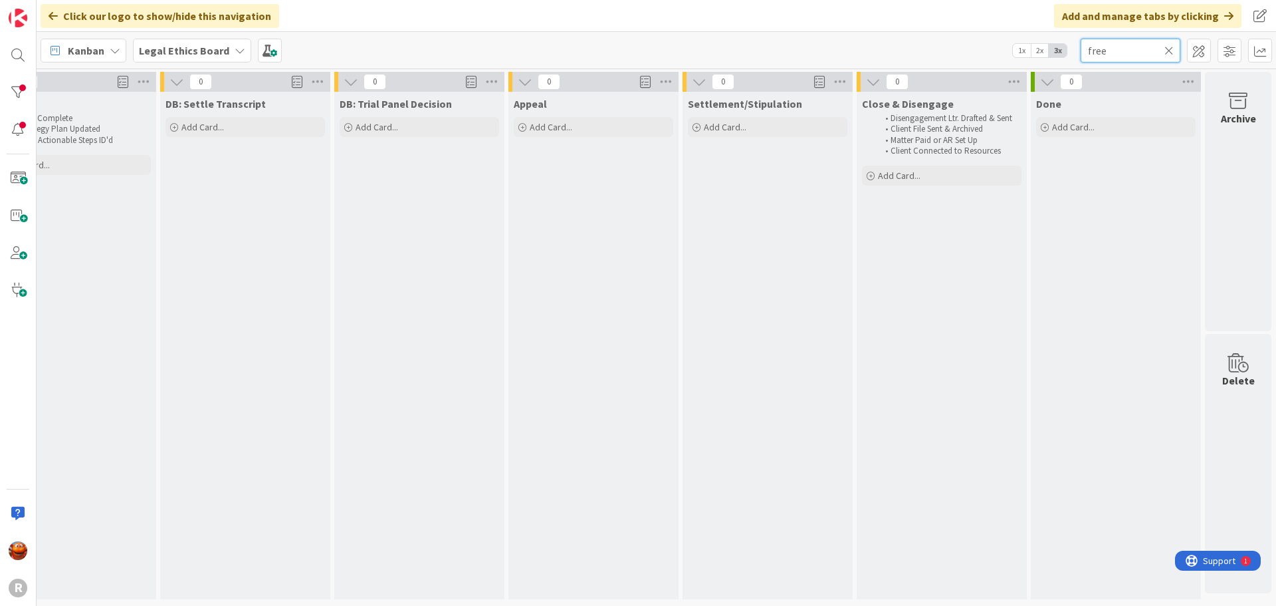
type input "free"
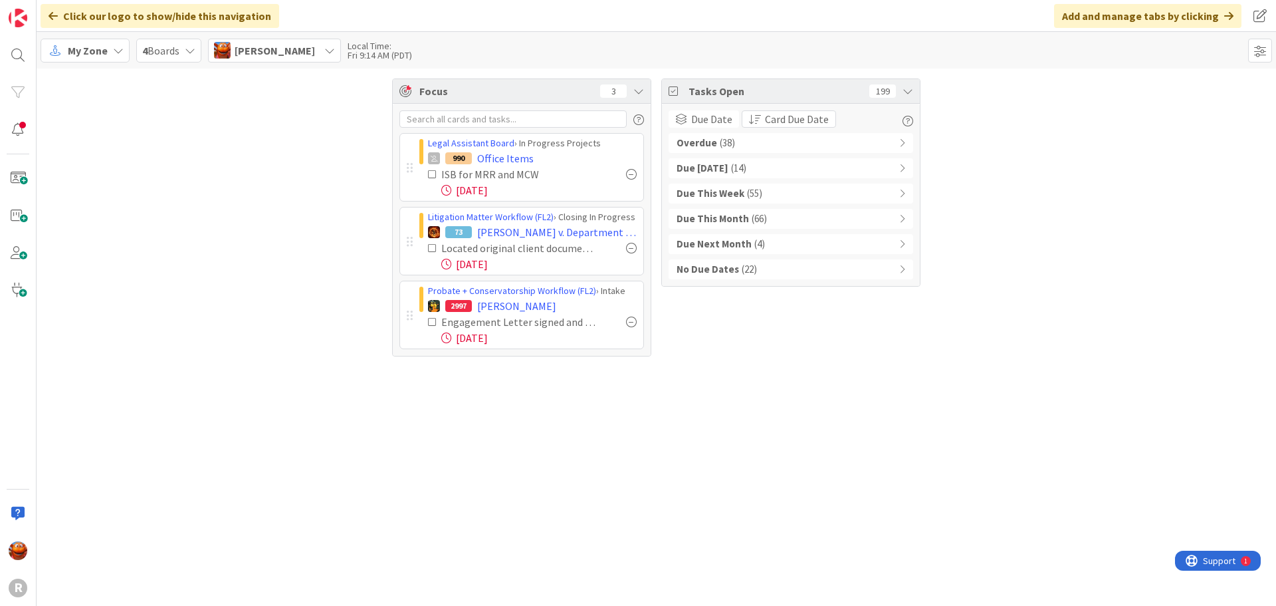
click at [69, 52] on span "My Zone" at bounding box center [88, 51] width 40 height 16
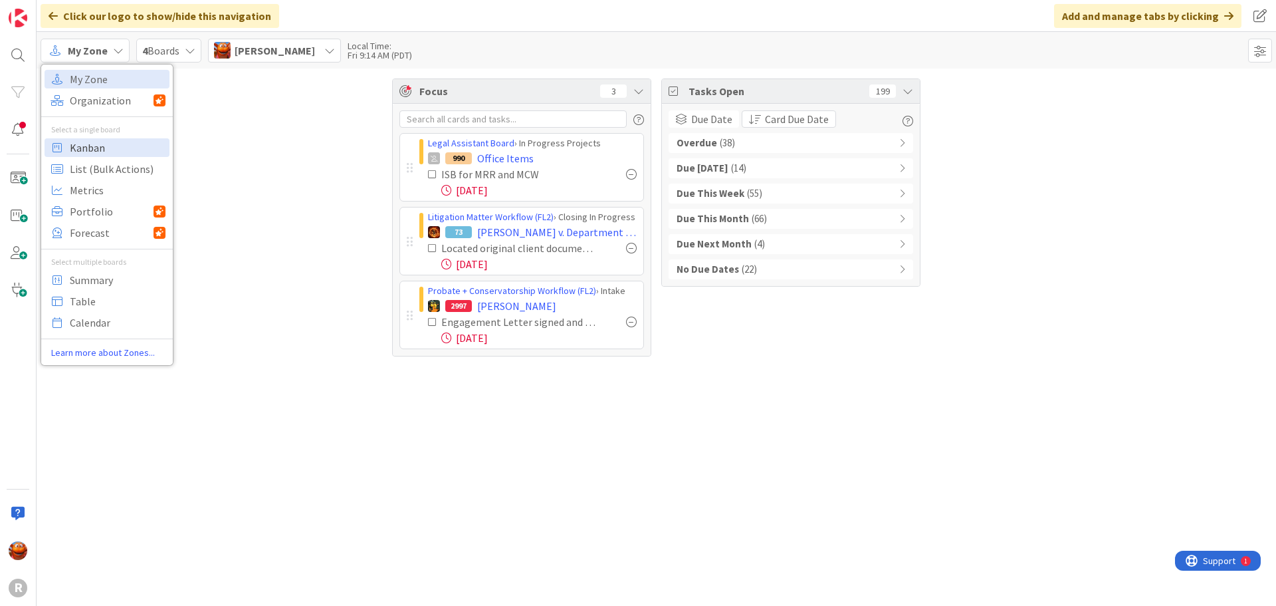
click at [106, 141] on span "Kanban" at bounding box center [118, 148] width 96 height 20
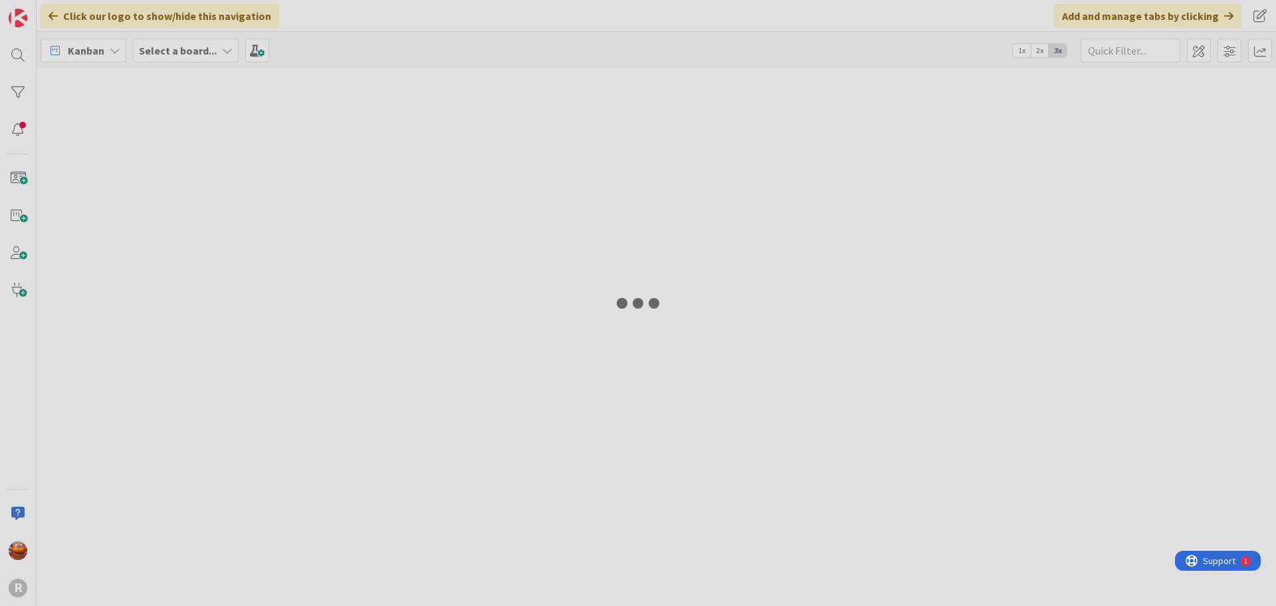
type input "free"
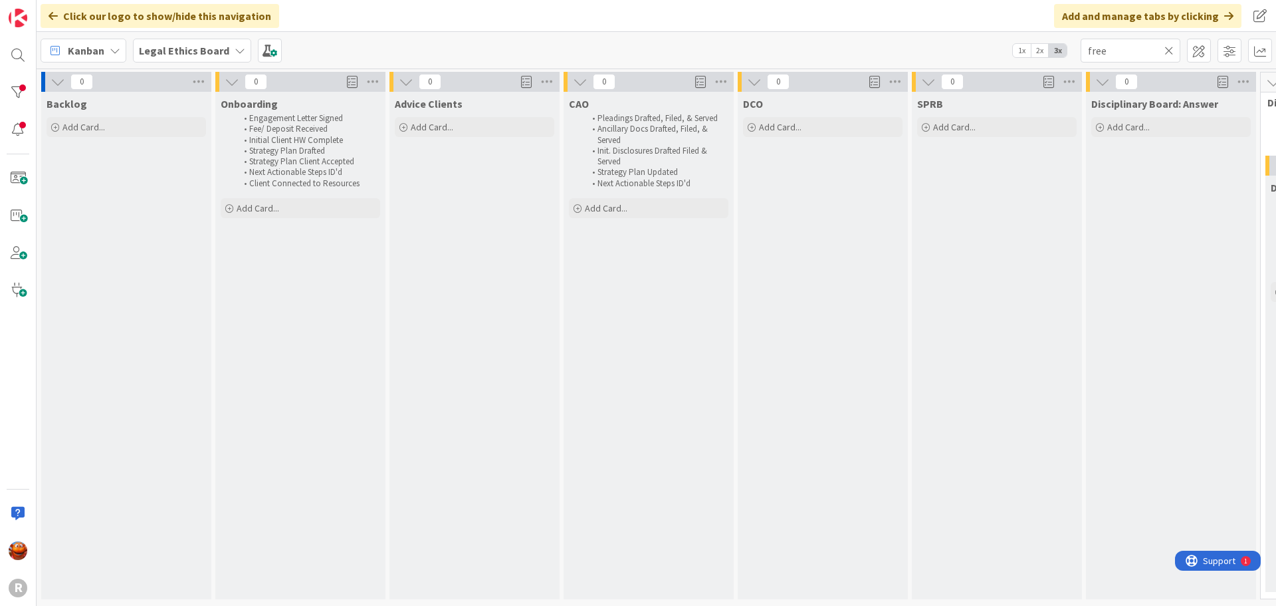
click at [1172, 50] on icon at bounding box center [1169, 51] width 9 height 12
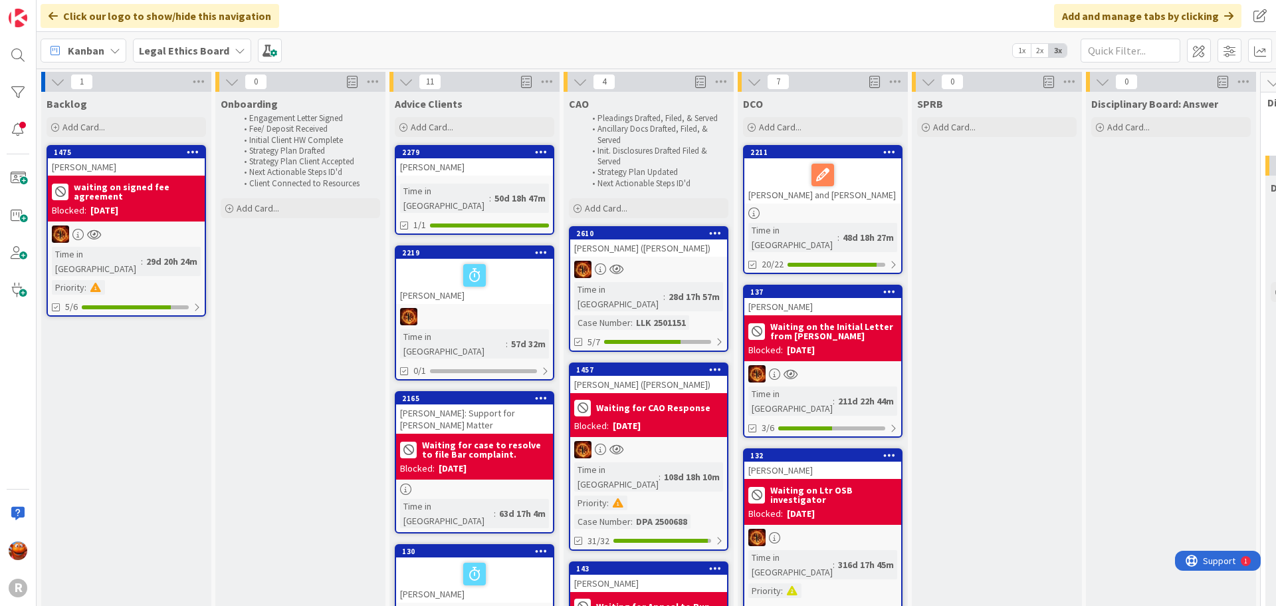
click at [158, 45] on b "Legal Ethics Board" at bounding box center [184, 50] width 90 height 13
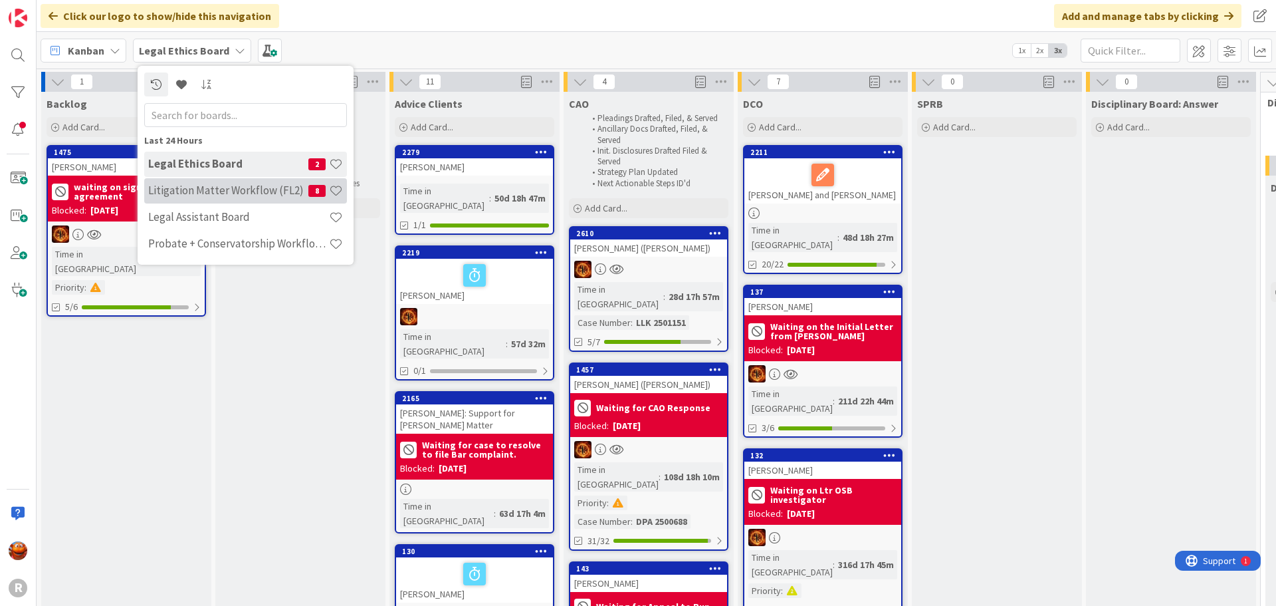
click at [202, 198] on div "Litigation Matter Workflow (FL2) 8" at bounding box center [245, 190] width 203 height 25
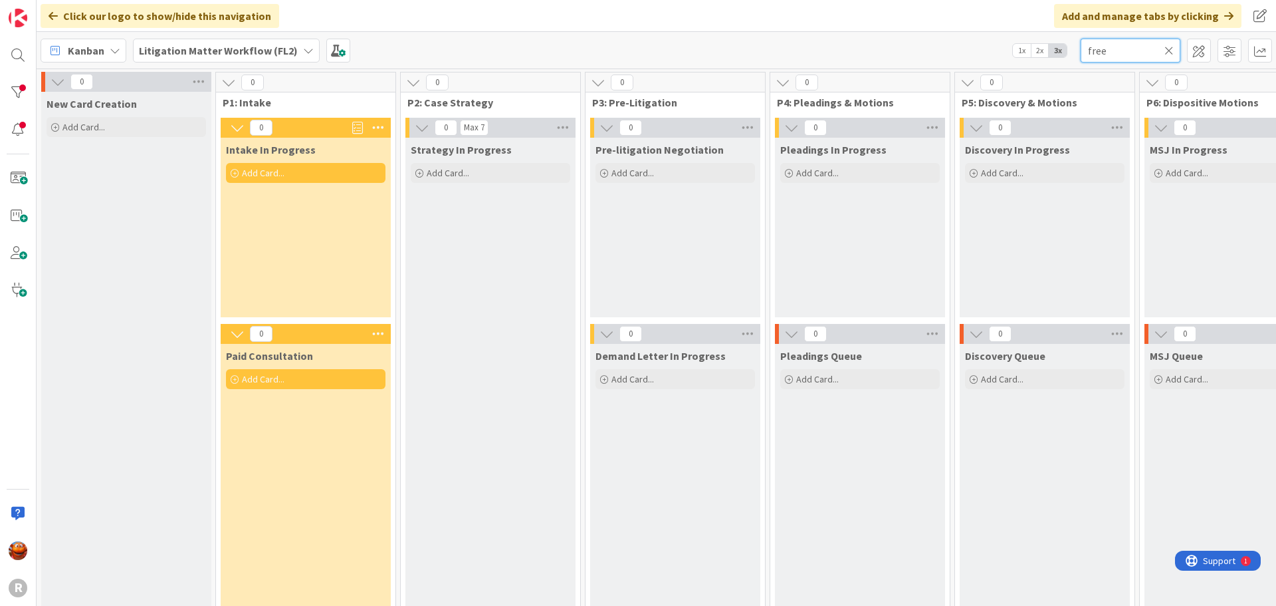
click at [1137, 59] on input "free" at bounding box center [1131, 51] width 100 height 24
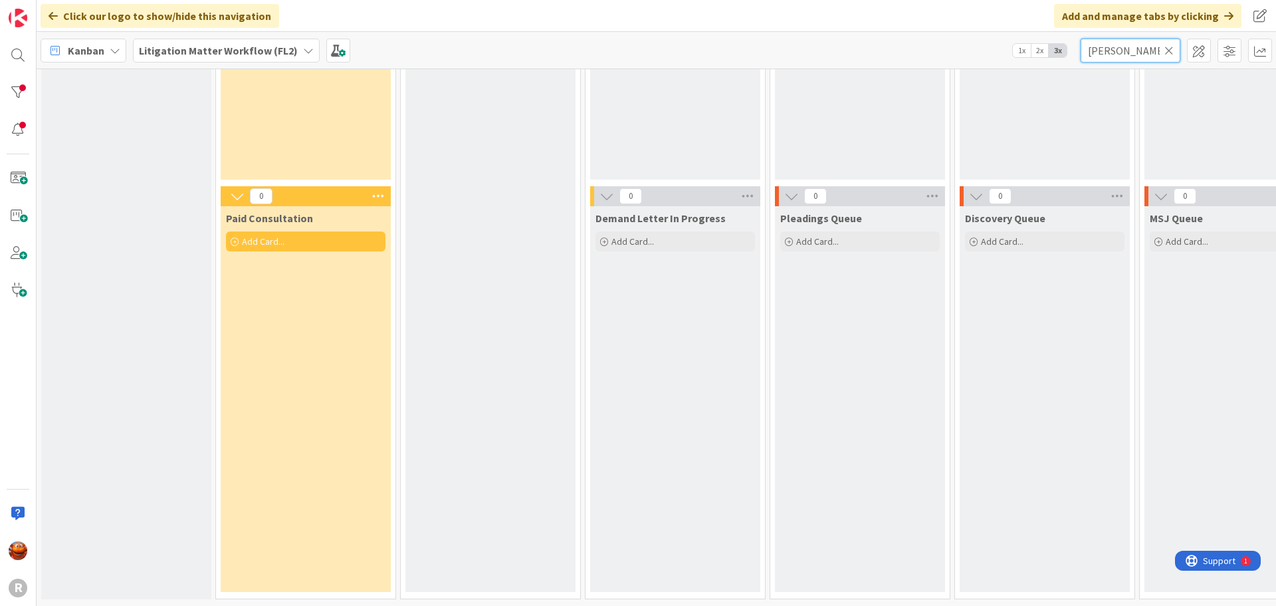
scroll to position [148, 1238]
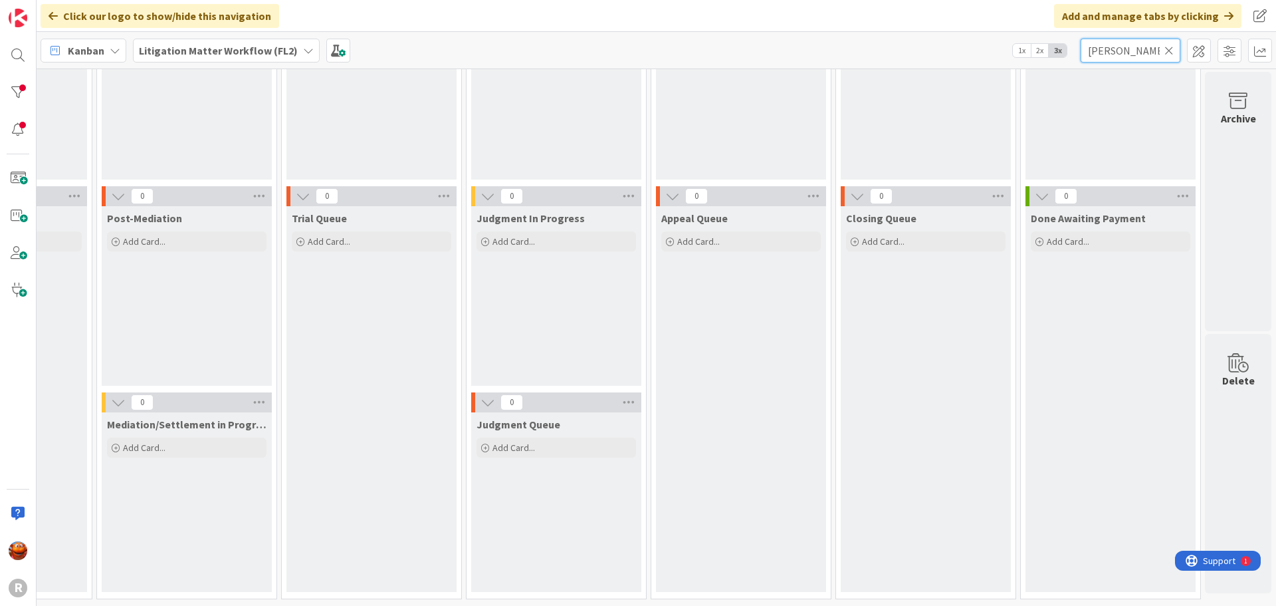
type input "[PERSON_NAME]"
click at [189, 58] on div "Litigation Matter Workflow (FL2)" at bounding box center [226, 51] width 187 height 24
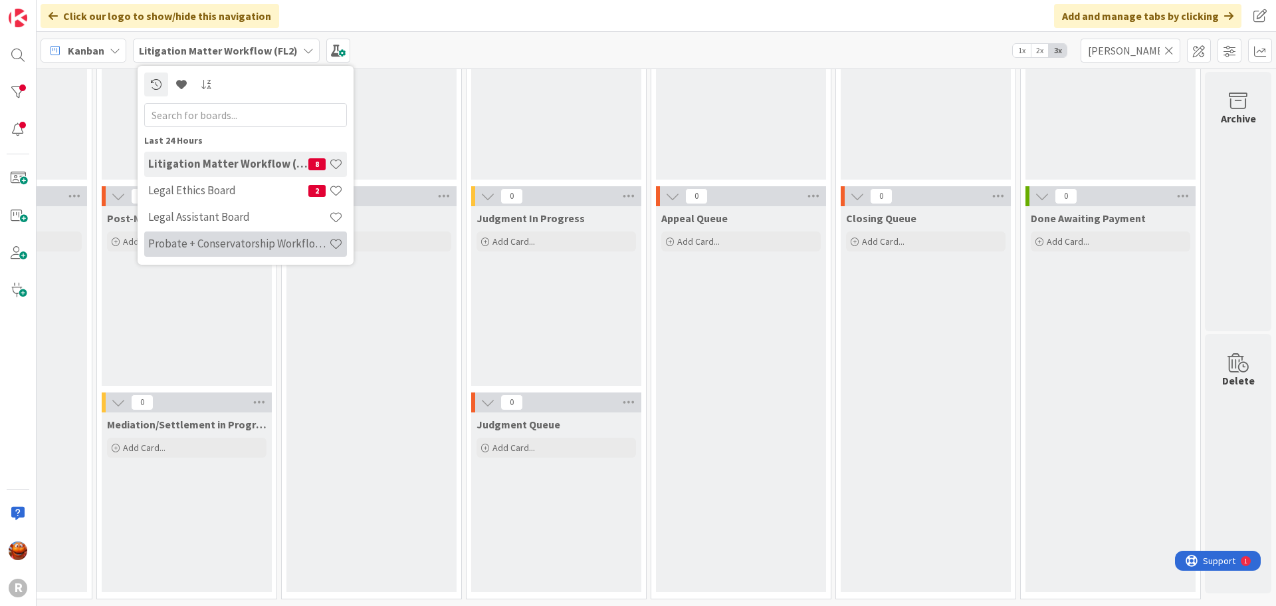
click at [199, 239] on h4 "Probate + Conservatorship Workflow (FL2)" at bounding box center [238, 243] width 181 height 13
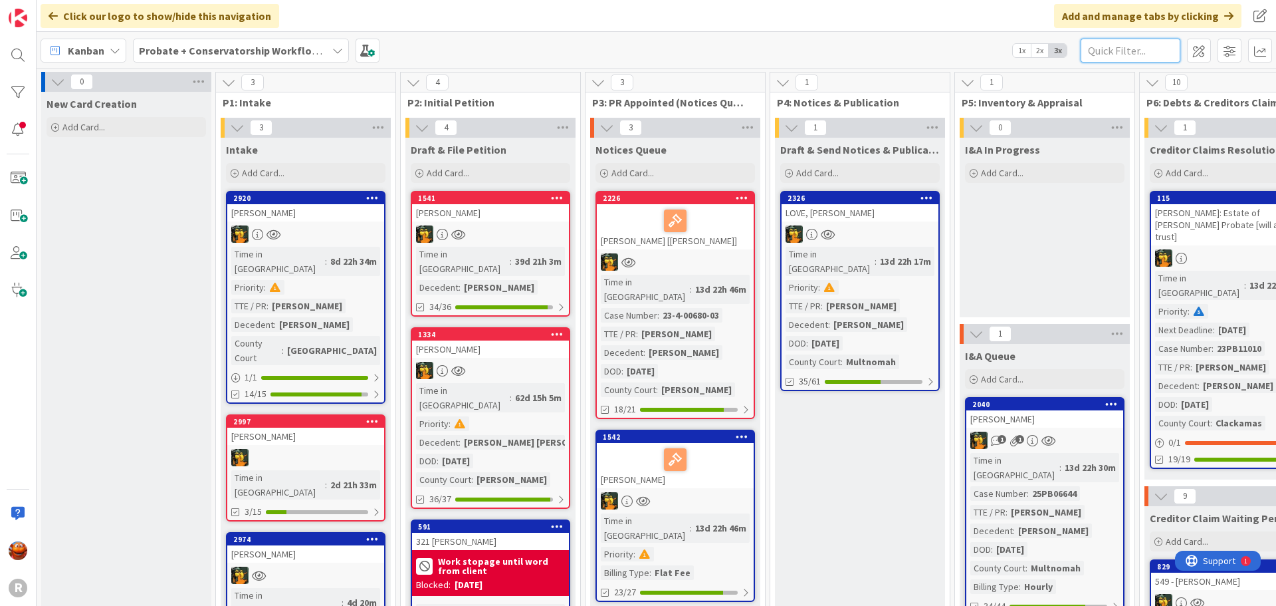
click at [1098, 49] on input "text" at bounding box center [1131, 51] width 100 height 24
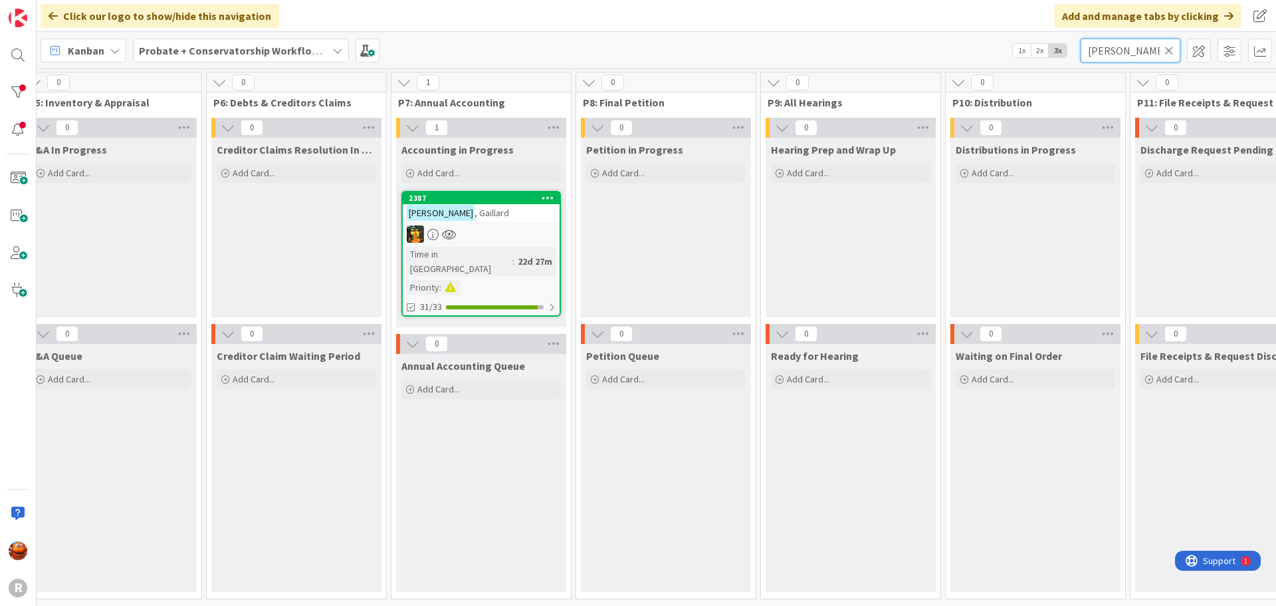
scroll to position [0, 927]
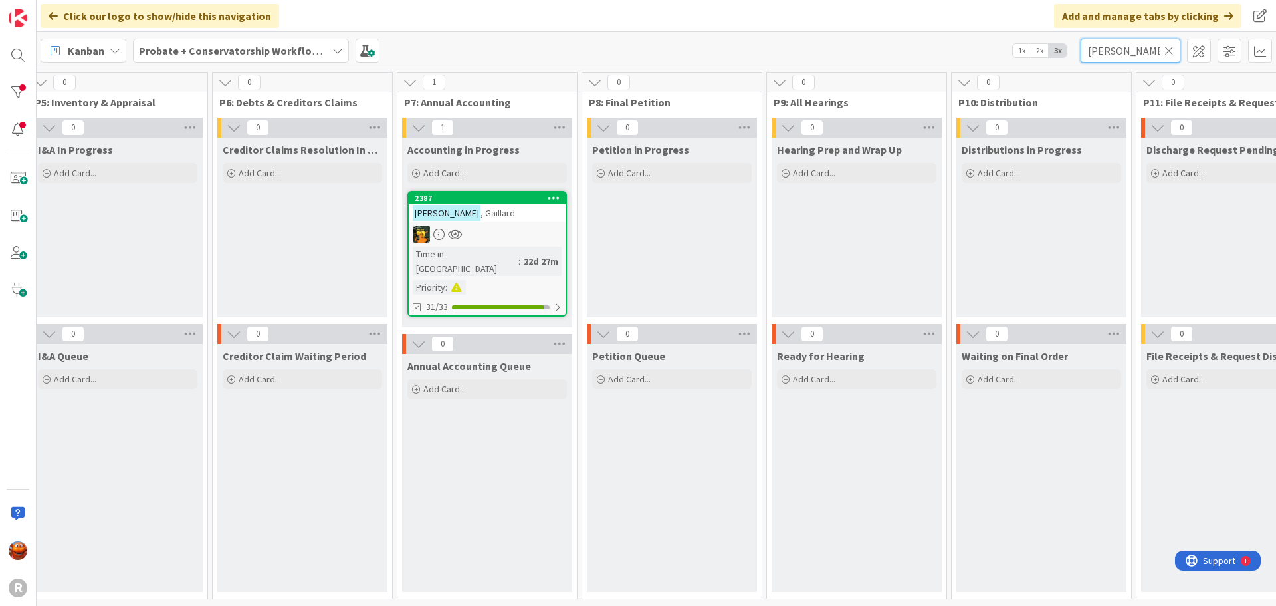
type input "[PERSON_NAME]"
click at [483, 231] on div at bounding box center [487, 233] width 157 height 17
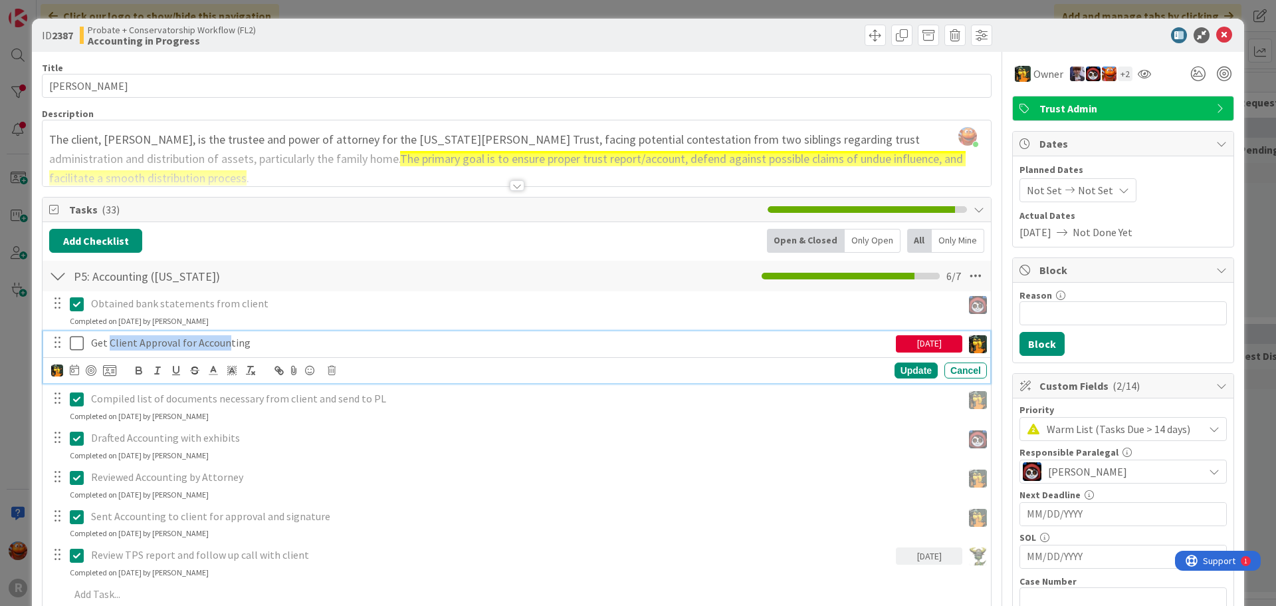
drag, startPoint x: 110, startPoint y: 344, endPoint x: 227, endPoint y: 347, distance: 117.0
click at [227, 347] on p "Get Client Approval for Accounting" at bounding box center [491, 342] width 800 height 15
click at [279, 347] on p "Get Client Approval for Accounting" at bounding box center [491, 342] width 800 height 15
drag, startPoint x: 298, startPoint y: 342, endPoint x: 99, endPoint y: 346, distance: 199.5
click at [99, 346] on p "Get Client Approval for Accounting" at bounding box center [491, 342] width 800 height 15
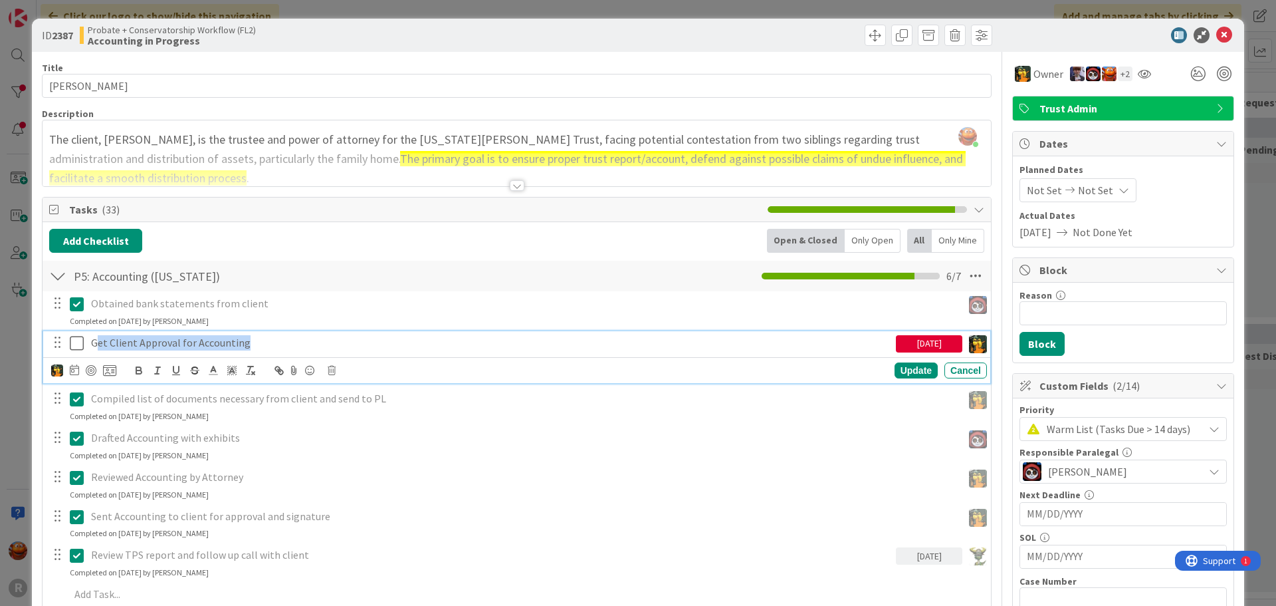
click at [267, 338] on p "Get Client Approval for Accounting" at bounding box center [491, 342] width 800 height 15
click at [1217, 31] on icon at bounding box center [1225, 35] width 16 height 16
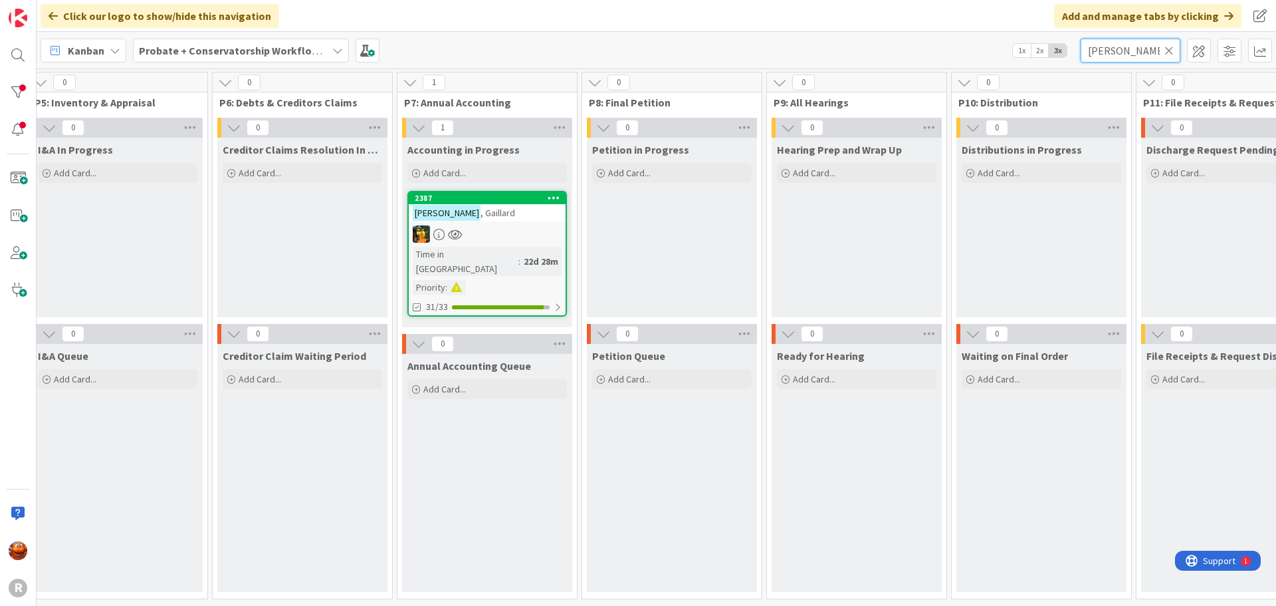
click at [1175, 49] on input "[PERSON_NAME]" at bounding box center [1131, 51] width 100 height 24
click at [1169, 51] on icon at bounding box center [1169, 51] width 9 height 12
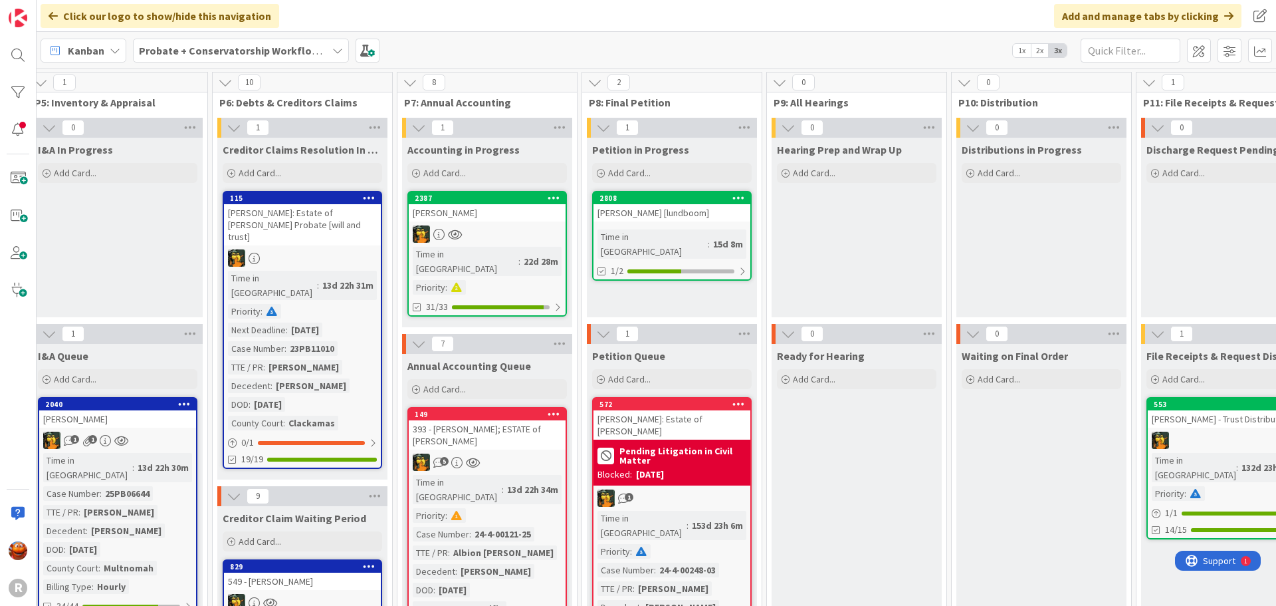
click at [201, 51] on b "Probate + Conservatorship Workflow (FL2)" at bounding box center [242, 50] width 207 height 13
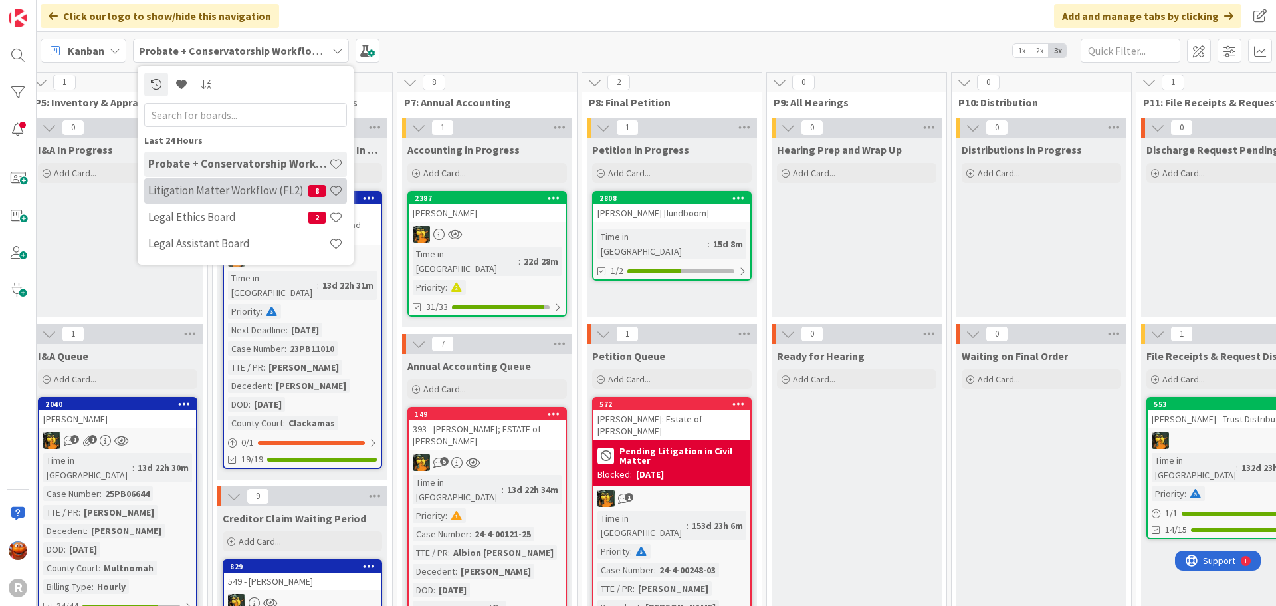
click at [175, 180] on div "Litigation Matter Workflow (FL2) 8" at bounding box center [245, 190] width 203 height 25
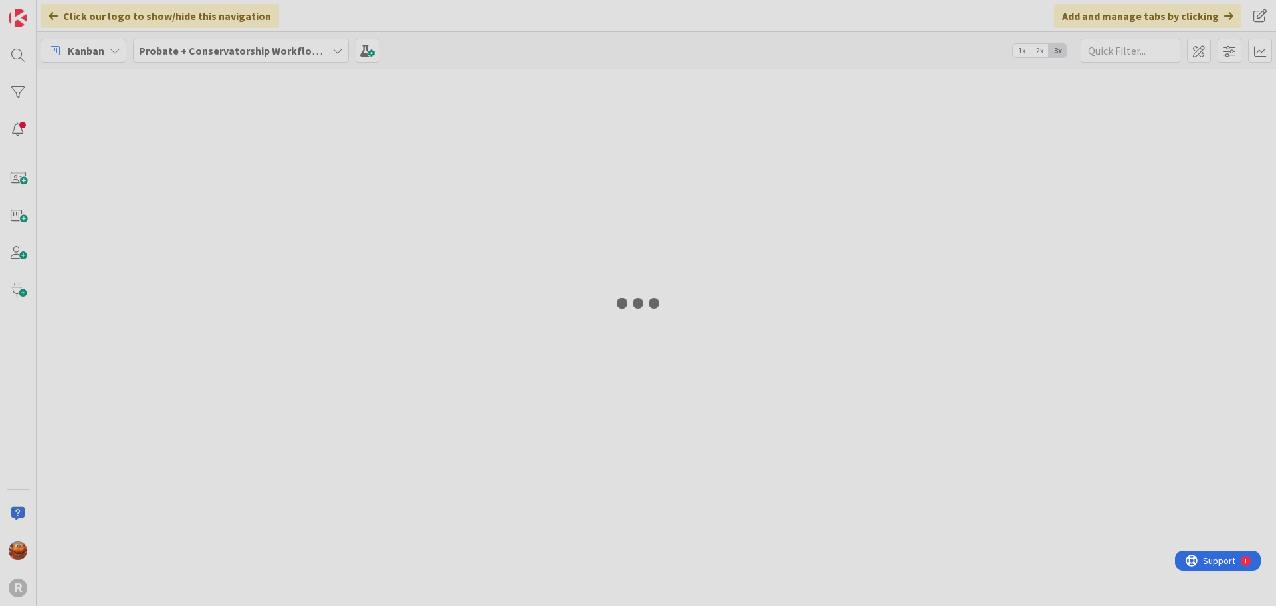
type input "[PERSON_NAME]"
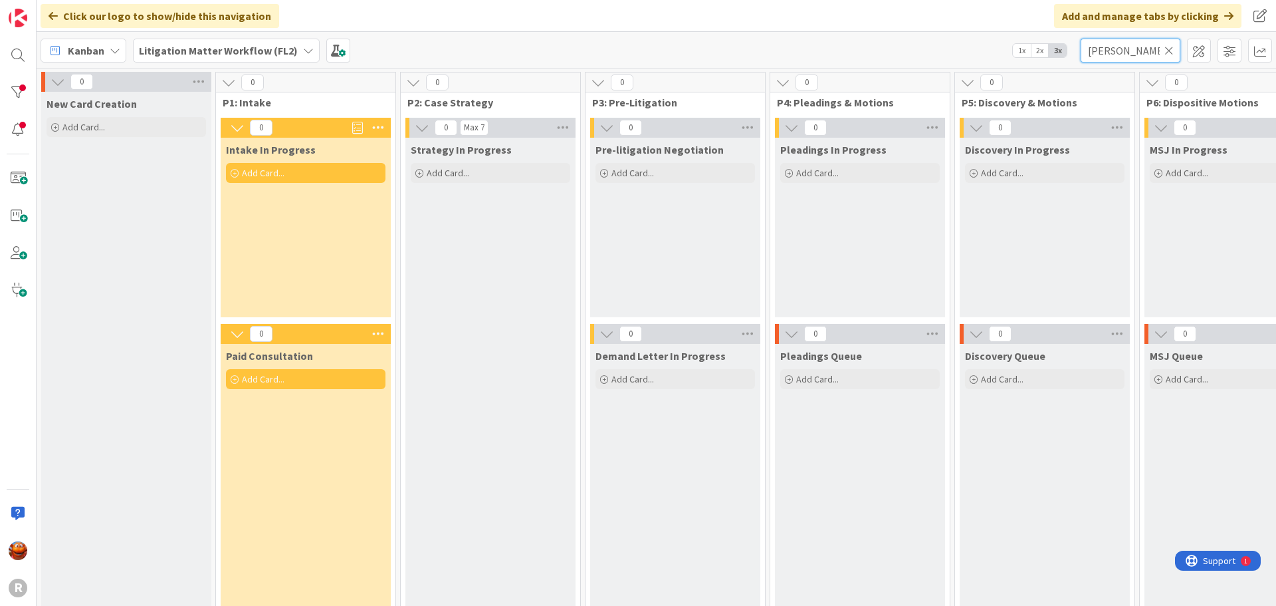
drag, startPoint x: 1100, startPoint y: 43, endPoint x: 1058, endPoint y: 44, distance: 41.9
click at [1058, 44] on div "Kanban Litigation Matter Workflow (FL2) 1x 2x 3x [PERSON_NAME]" at bounding box center [657, 50] width 1240 height 37
drag, startPoint x: 1127, startPoint y: 57, endPoint x: 970, endPoint y: 46, distance: 157.2
click at [970, 46] on div "Kanban Litigation Matter Workflow (FL2) 1x 2x 3x [PERSON_NAME]" at bounding box center [657, 50] width 1240 height 37
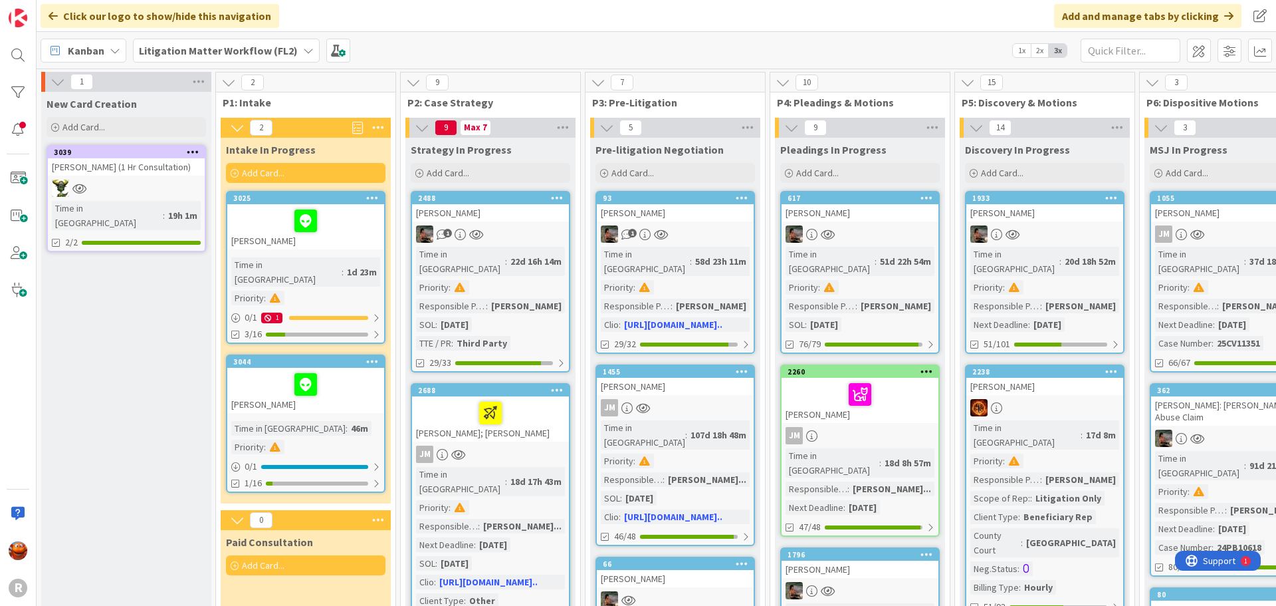
click at [320, 393] on div "[PERSON_NAME]" at bounding box center [305, 390] width 157 height 45
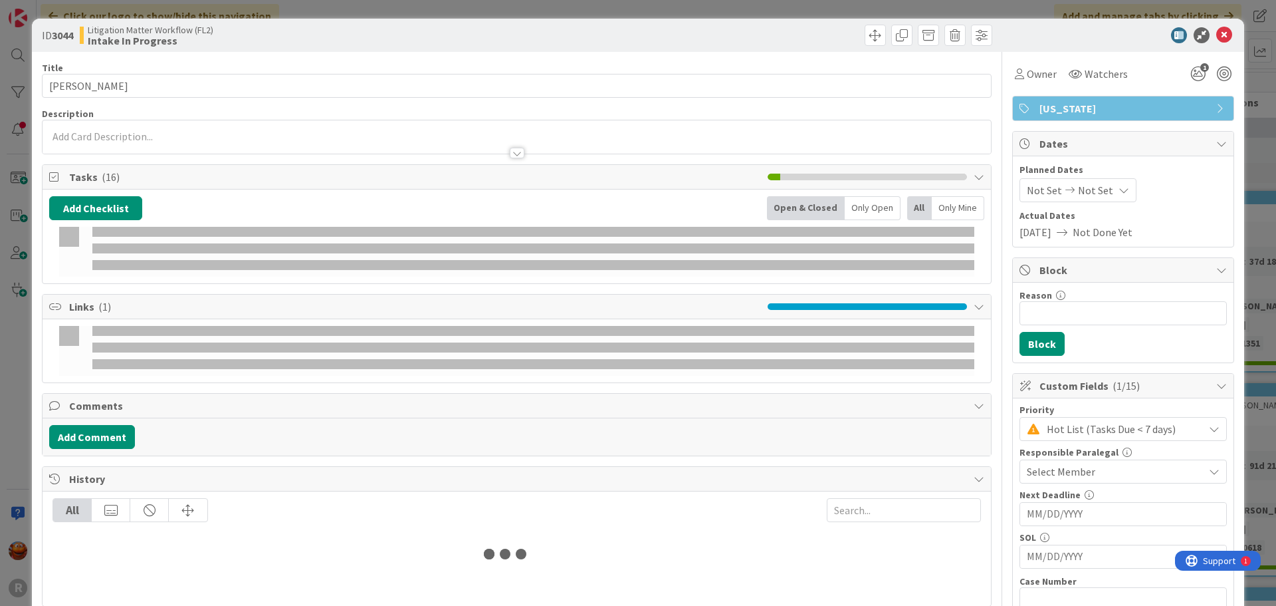
click at [219, 10] on div "ID 3044 Litigation Matter Workflow (FL2) Intake In Progress Title 13 / 128 [PER…" at bounding box center [638, 303] width 1276 height 606
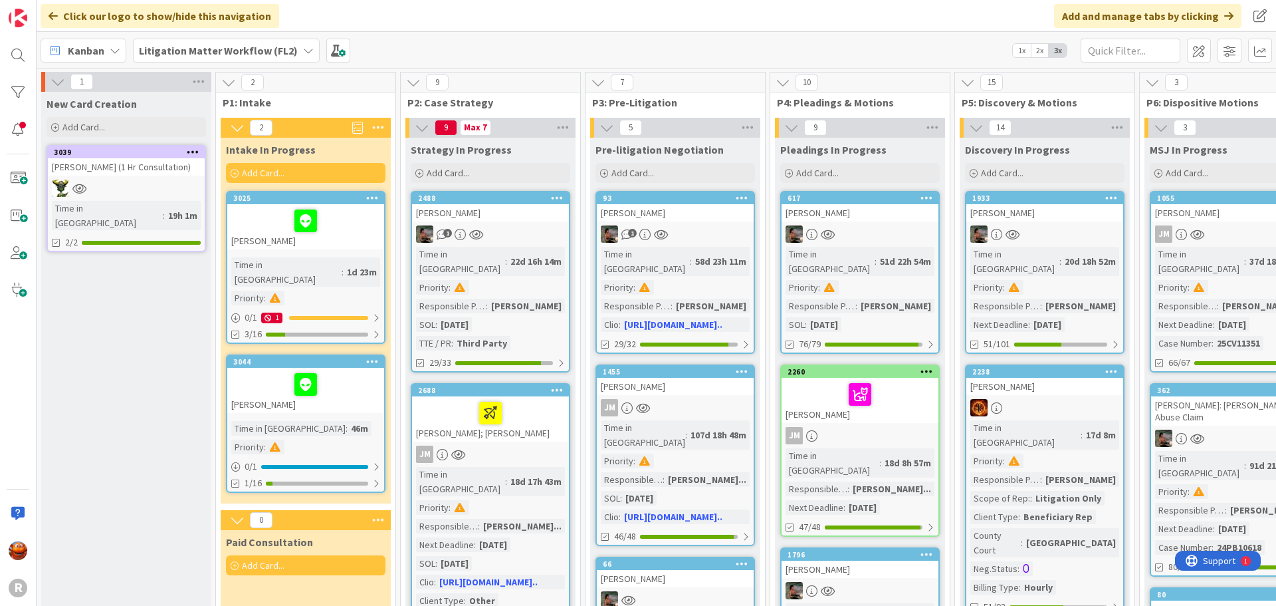
click at [338, 265] on div "Time in Column : 1d 23m Priority :" at bounding box center [305, 281] width 149 height 48
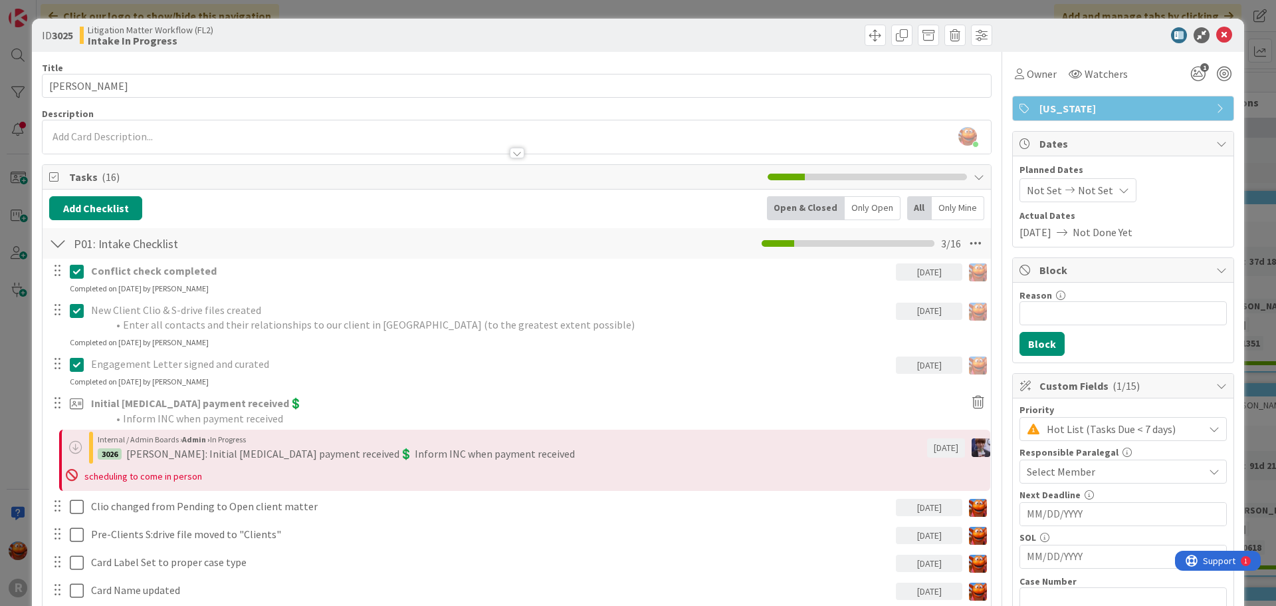
click at [5, 129] on div "ID 3025 Litigation Matter Workflow (FL2) Intake In Progress Title 14 / 128 [PER…" at bounding box center [638, 303] width 1276 height 606
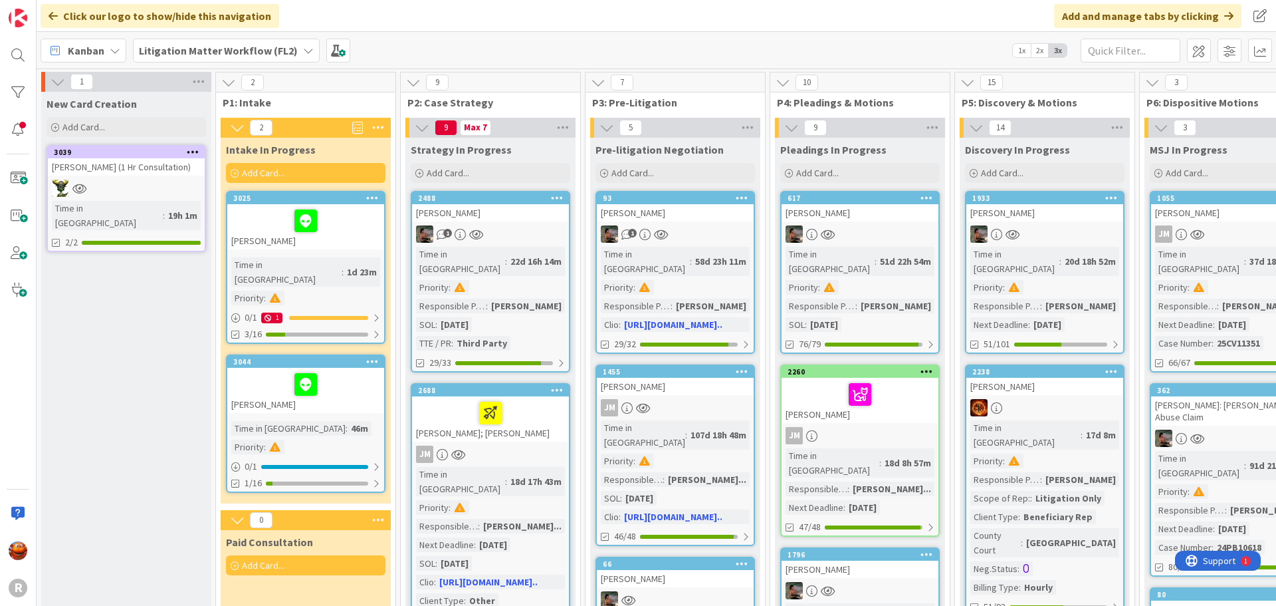
click at [352, 372] on div at bounding box center [305, 384] width 149 height 28
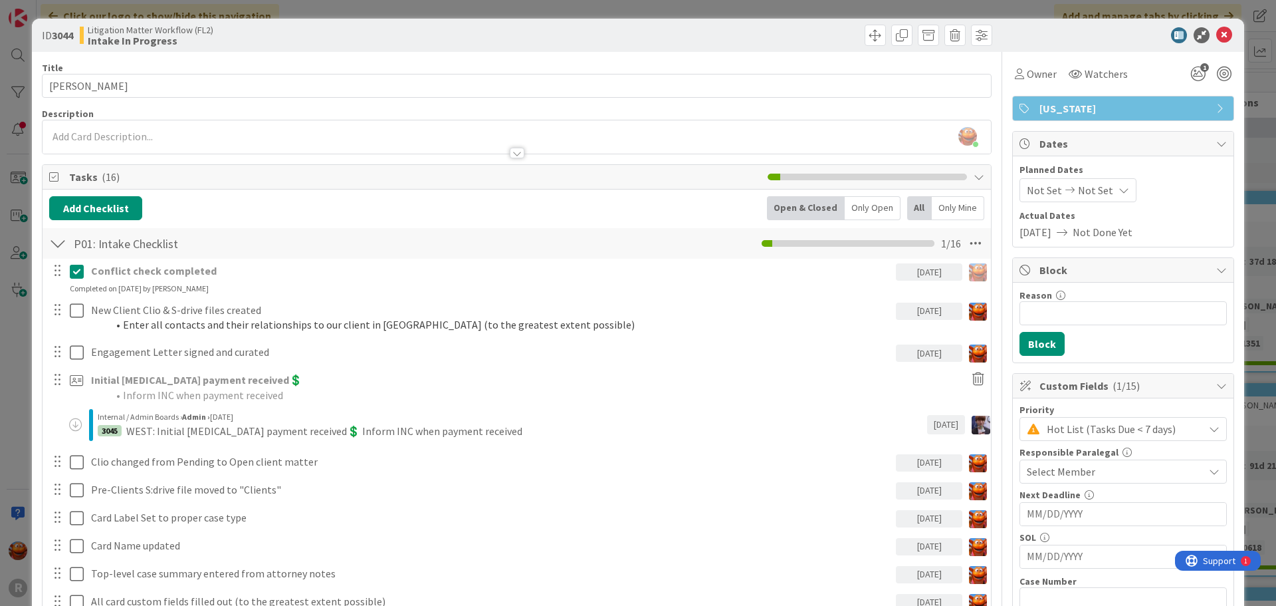
click at [20, 6] on div "ID 3044 Litigation Matter Workflow (FL2) Intake In Progress Title 13 / 128 [PER…" at bounding box center [638, 303] width 1276 height 606
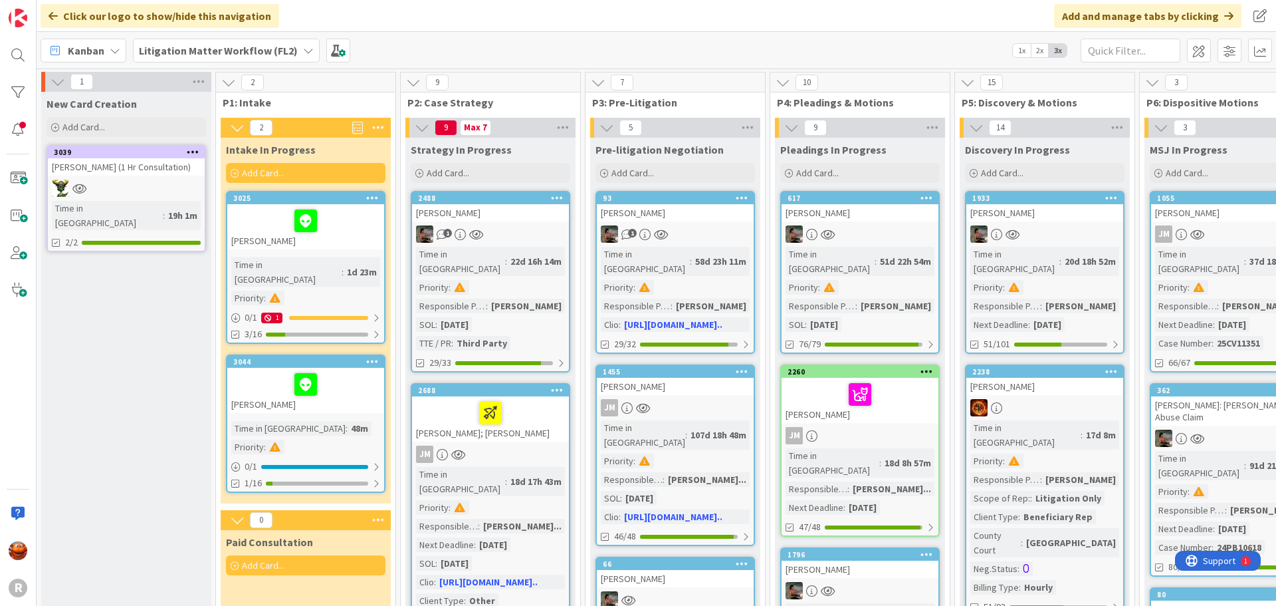
click at [315, 242] on div "[PERSON_NAME]" at bounding box center [305, 226] width 157 height 45
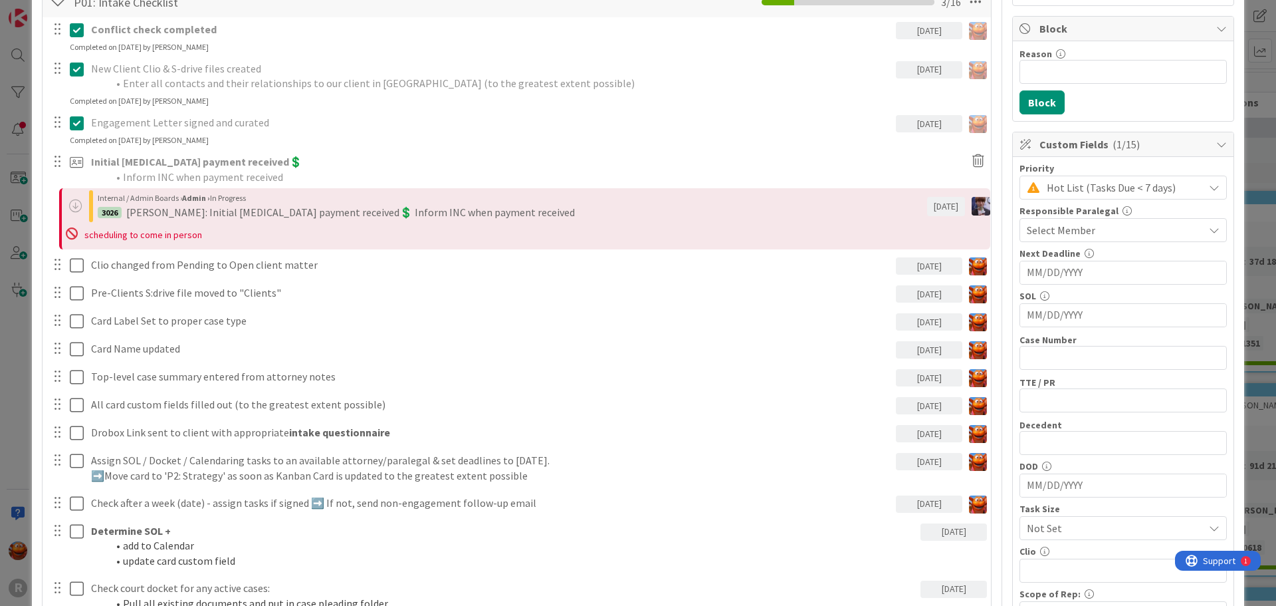
scroll to position [266, 0]
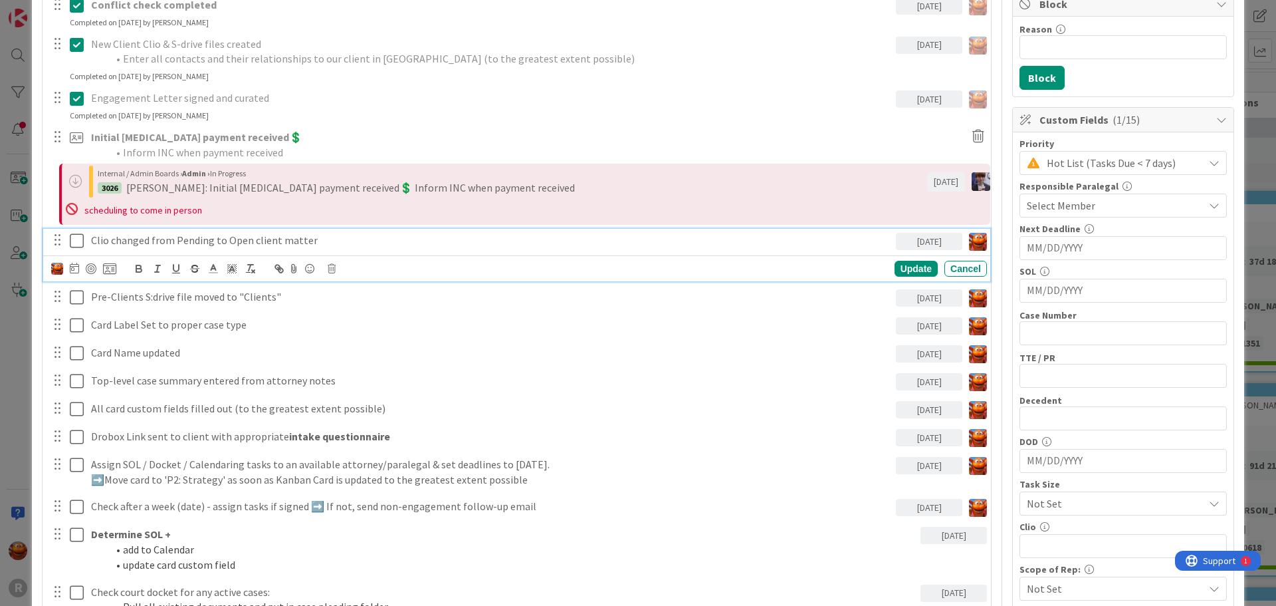
click at [77, 241] on icon at bounding box center [77, 241] width 14 height 16
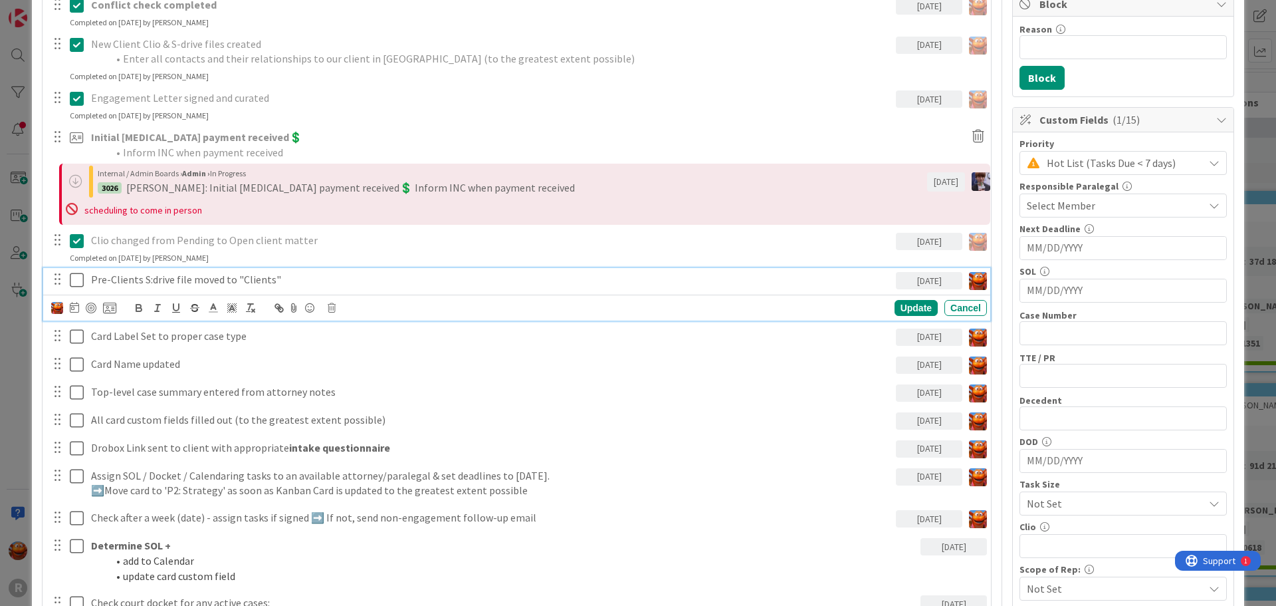
click at [77, 283] on icon at bounding box center [77, 280] width 14 height 16
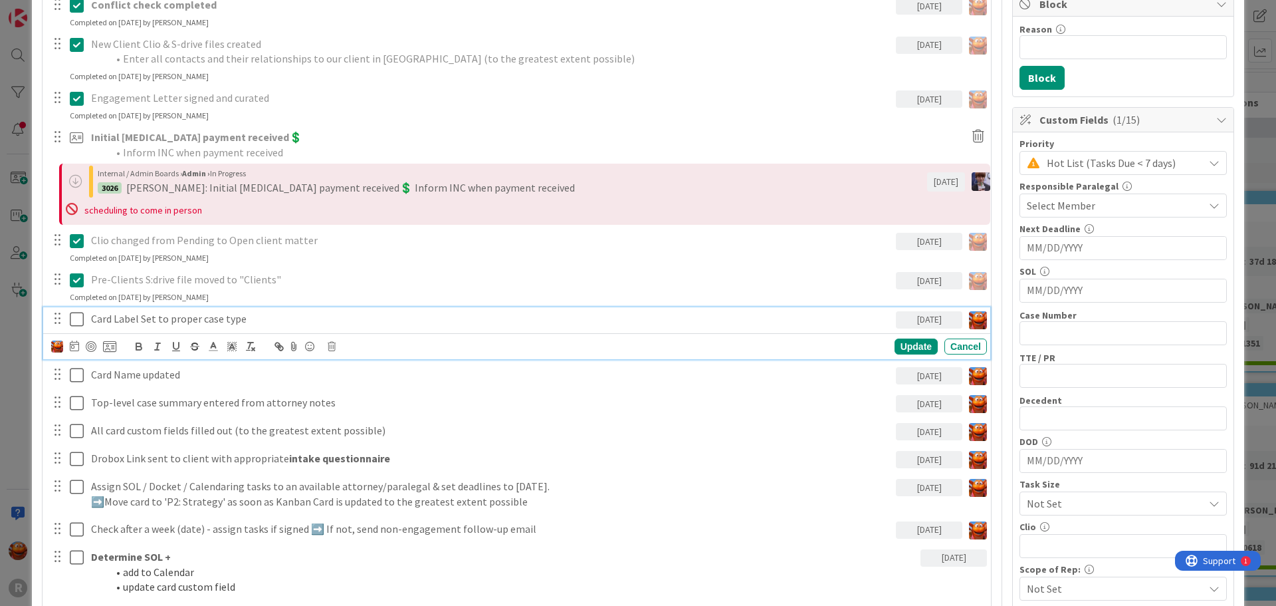
click at [78, 318] on icon at bounding box center [77, 319] width 14 height 16
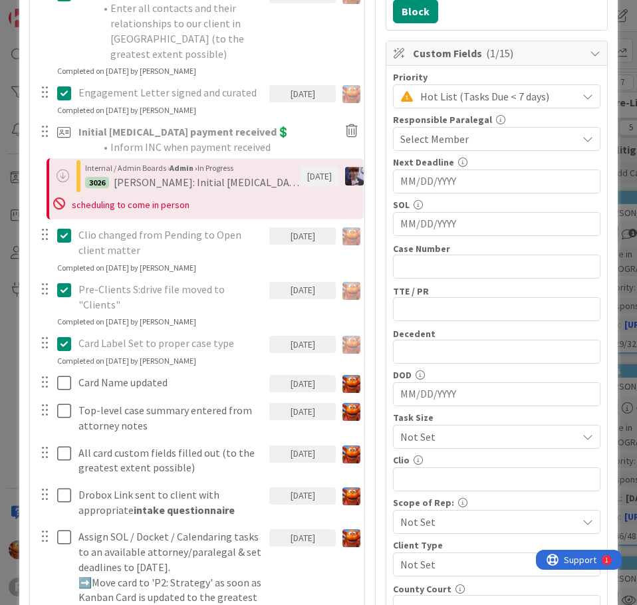
scroll to position [0, 0]
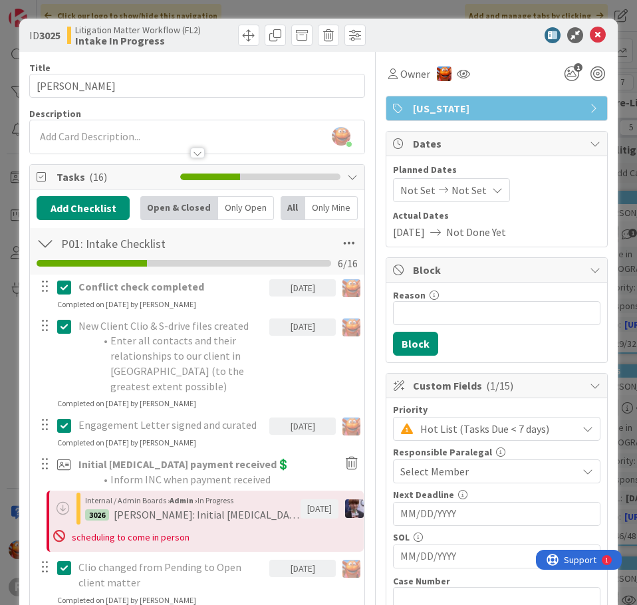
click at [101, 141] on div at bounding box center [197, 147] width 334 height 14
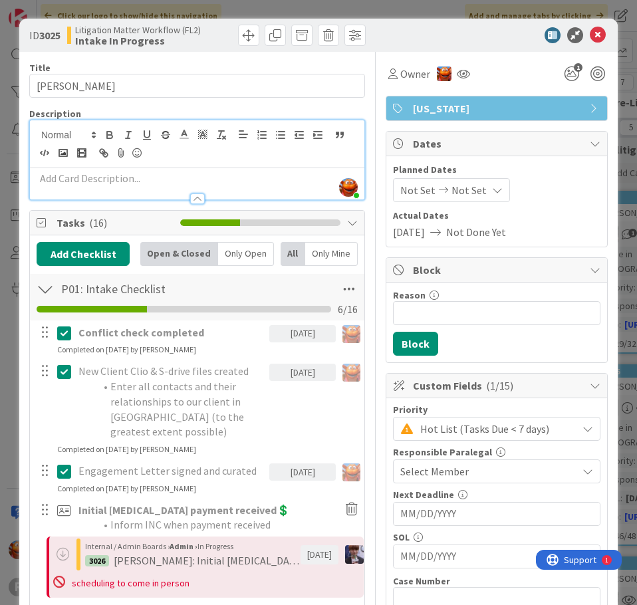
click at [96, 181] on p at bounding box center [197, 178] width 321 height 15
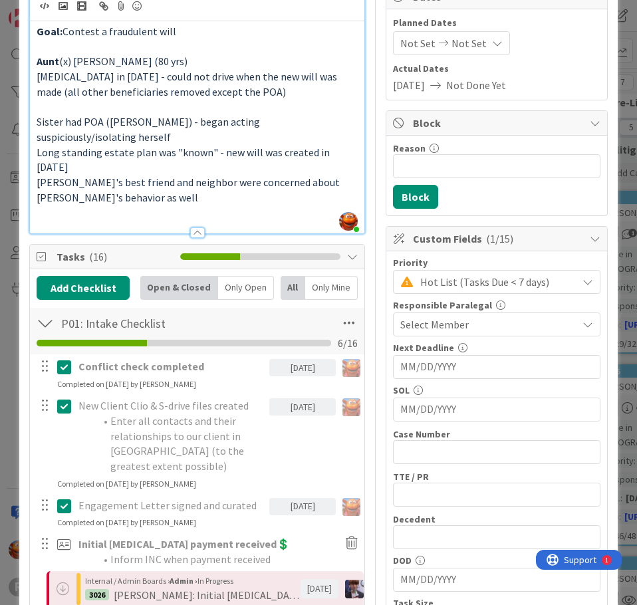
scroll to position [465, 0]
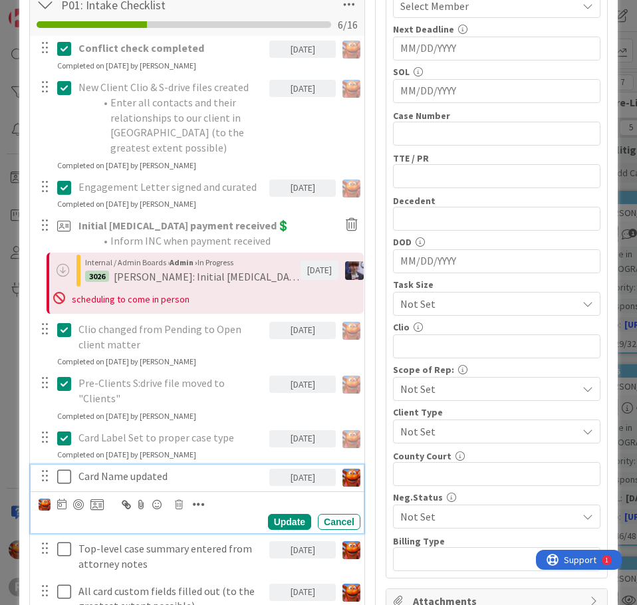
click at [57, 469] on icon at bounding box center [64, 477] width 14 height 16
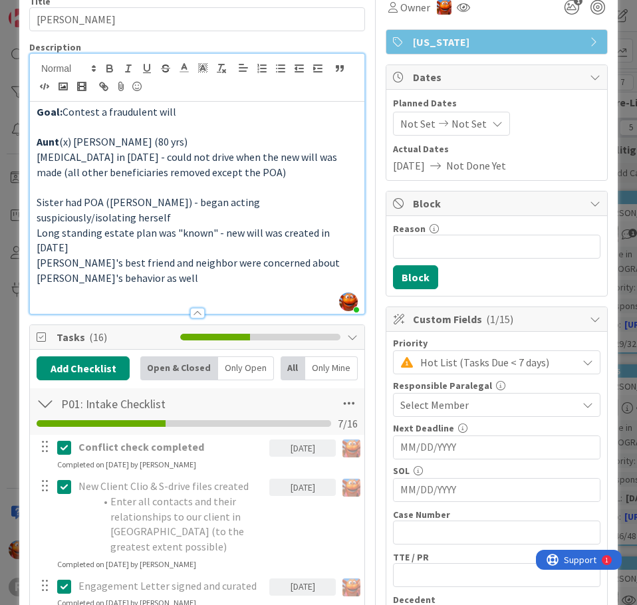
scroll to position [0, 0]
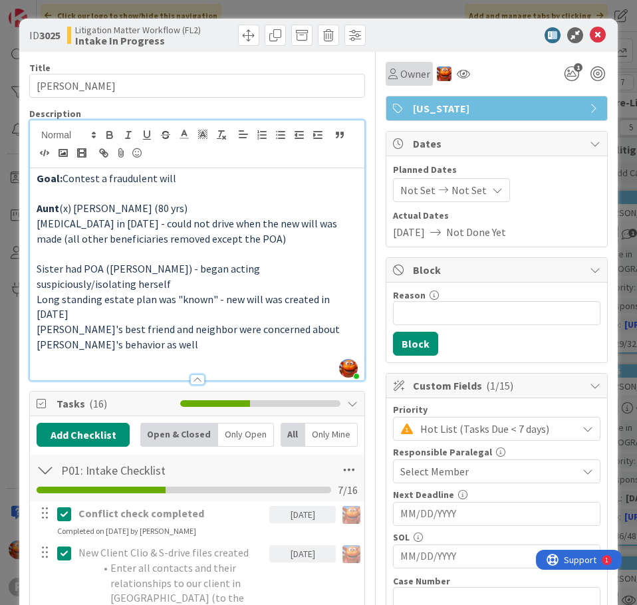
click at [400, 80] on span "Owner" at bounding box center [415, 74] width 30 height 16
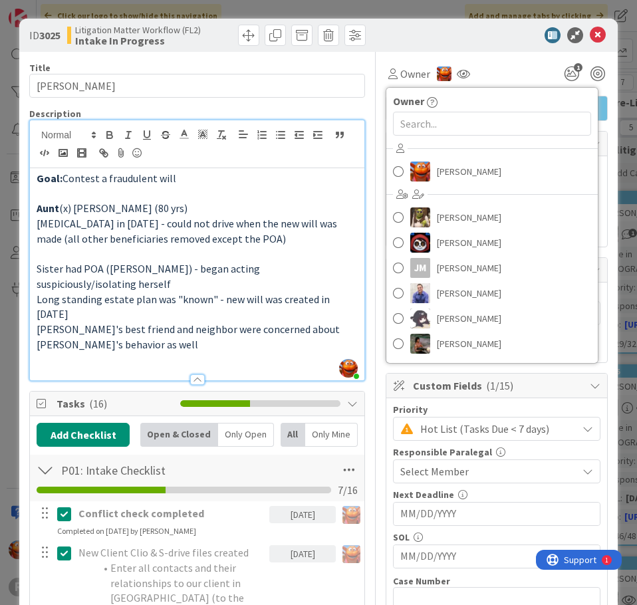
click at [479, 60] on div "Owner Owner [PERSON_NAME] [PERSON_NAME] [PERSON_NAME] [PERSON_NAME] [PERSON_NAM…" at bounding box center [497, 69] width 222 height 34
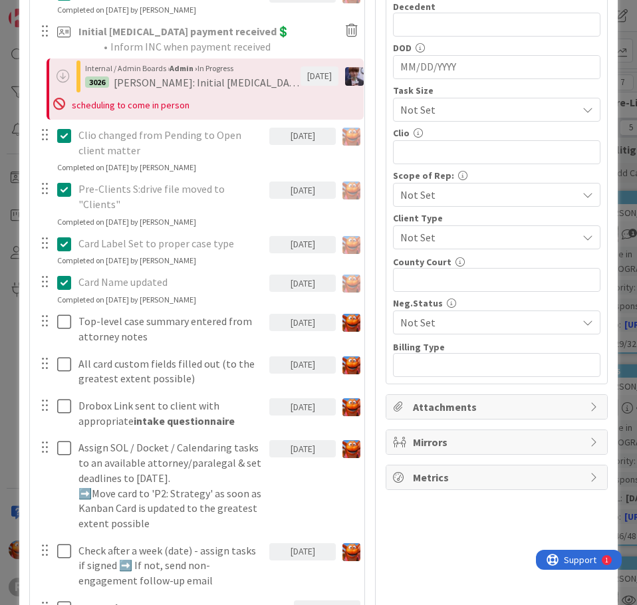
scroll to position [665, 0]
